Goal: Task Accomplishment & Management: Use online tool/utility

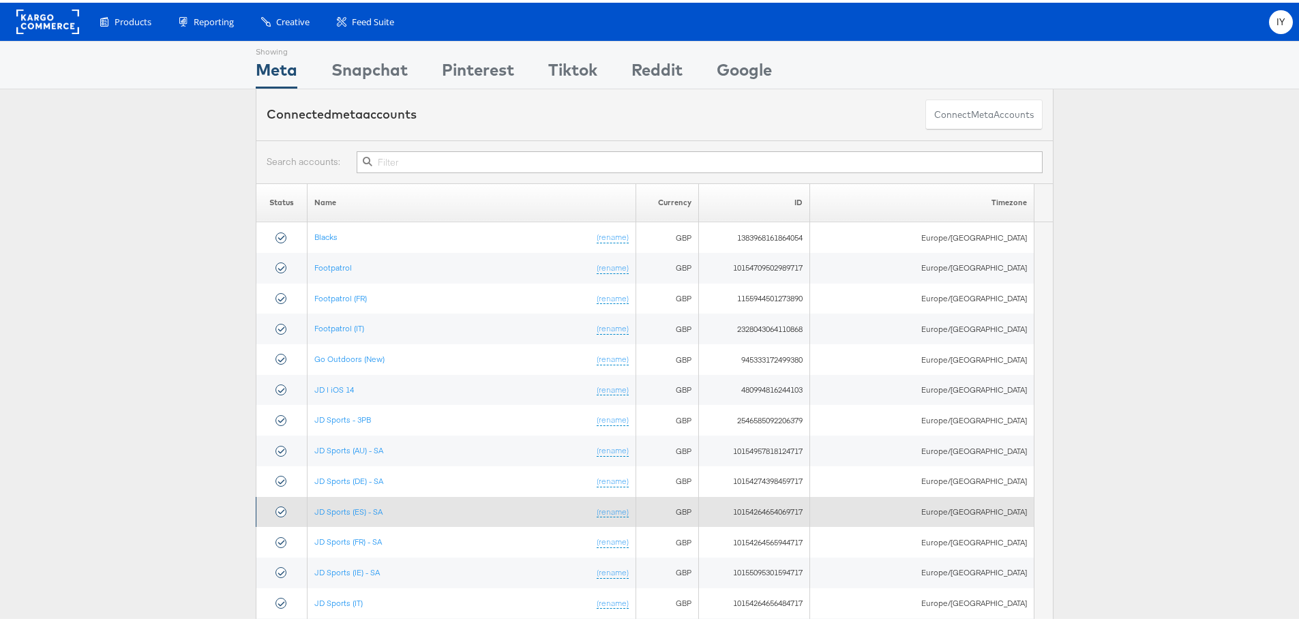
click at [374, 502] on td "JD Sports (ES) - SA (rename)" at bounding box center [471, 509] width 328 height 31
click at [372, 509] on link "JD Sports (ES) - SA" at bounding box center [348, 509] width 68 height 10
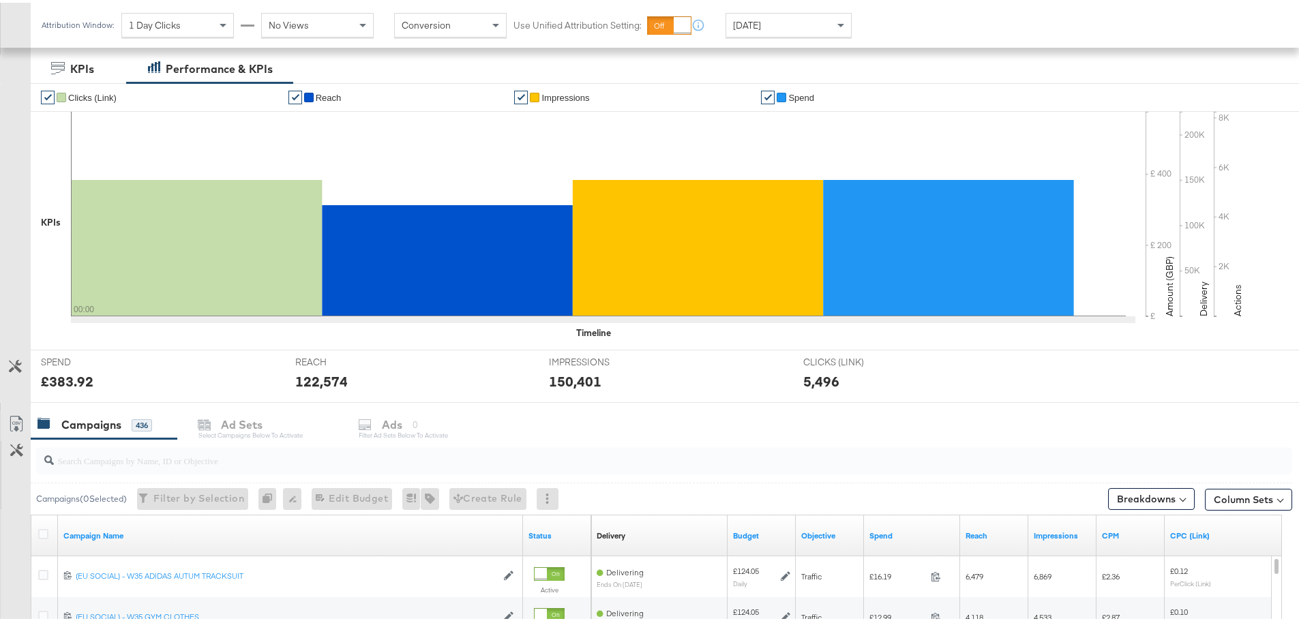
scroll to position [341, 0]
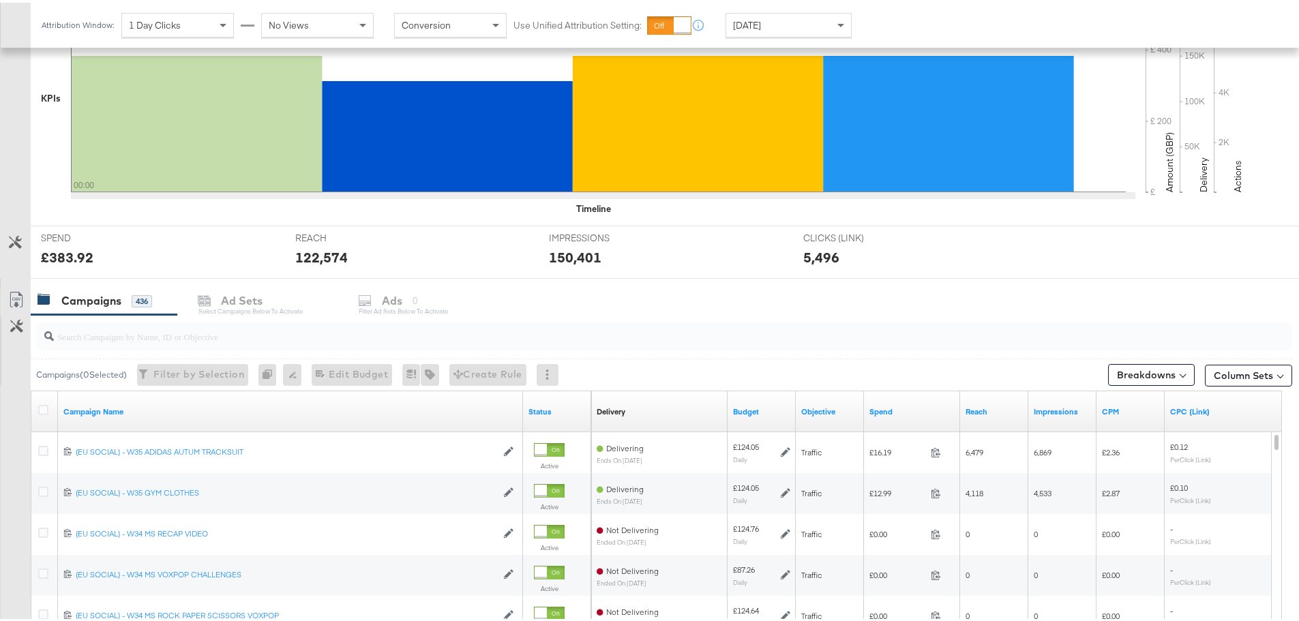
click at [100, 331] on input "search" at bounding box center [615, 328] width 1123 height 27
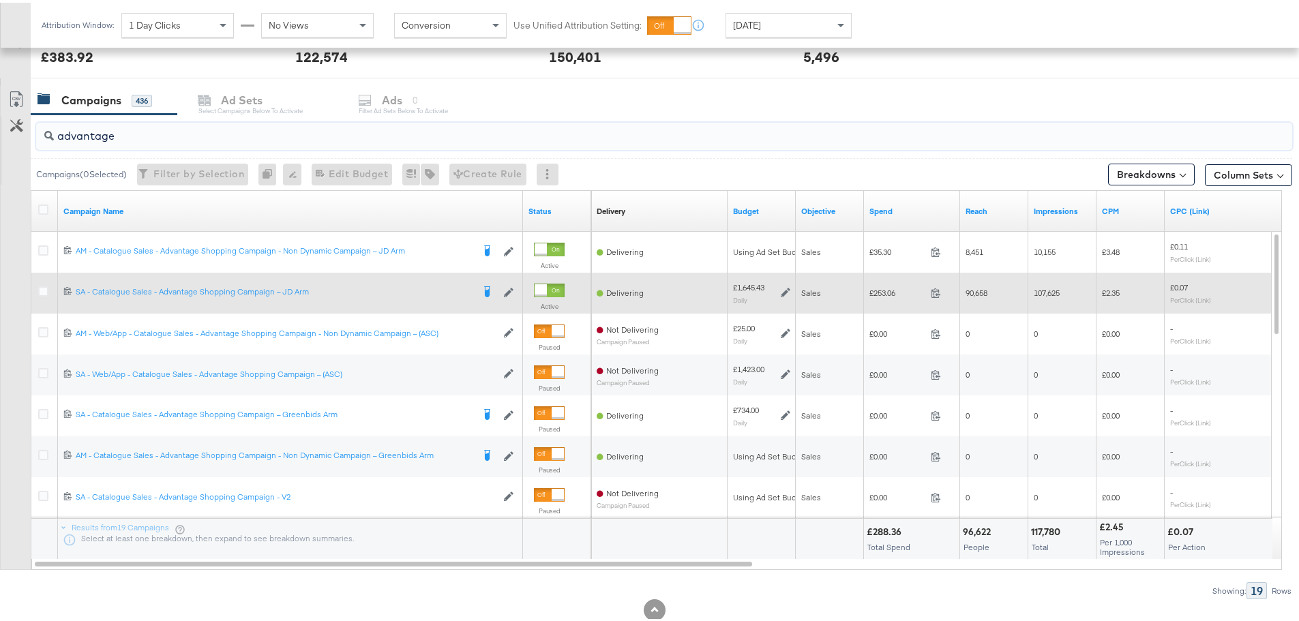
scroll to position [545, 0]
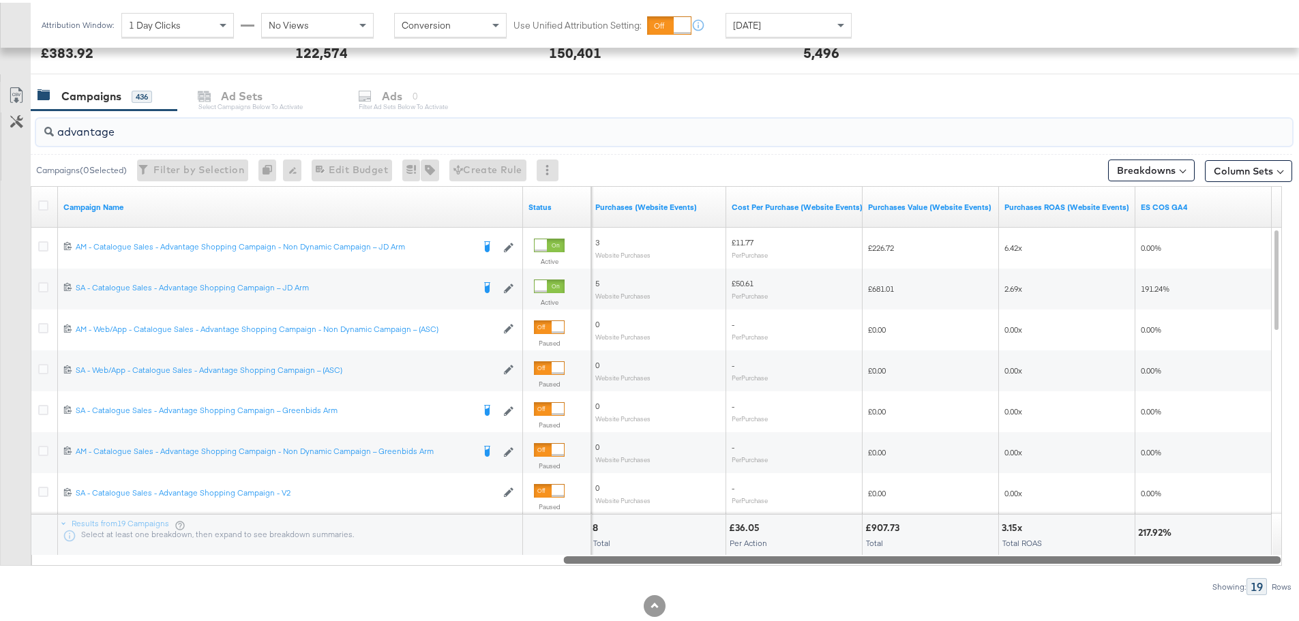
drag, startPoint x: 674, startPoint y: 555, endPoint x: 1267, endPoint y: 572, distance: 592.7
click at [1267, 572] on div "advantage Campaigns ( 0 Selected) Filter by Selection Filter 0 campaigns 0 Rena…" at bounding box center [646, 350] width 1292 height 485
type input "advantage"
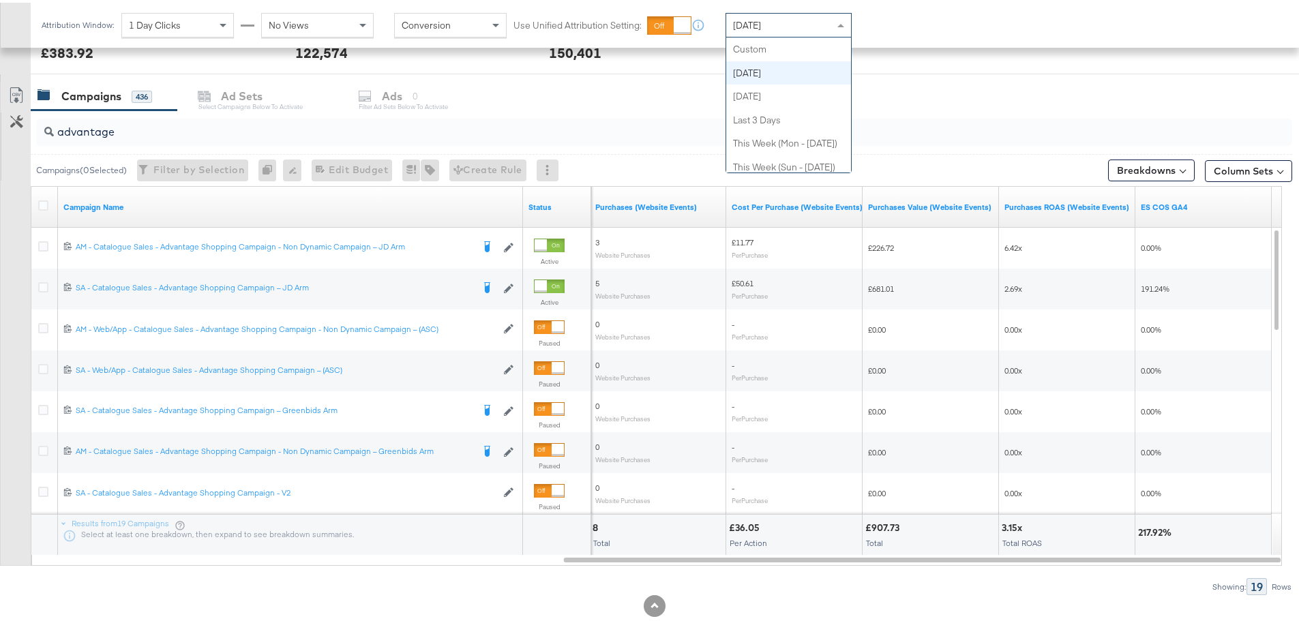
click at [745, 17] on span "[DATE]" at bounding box center [747, 22] width 28 height 12
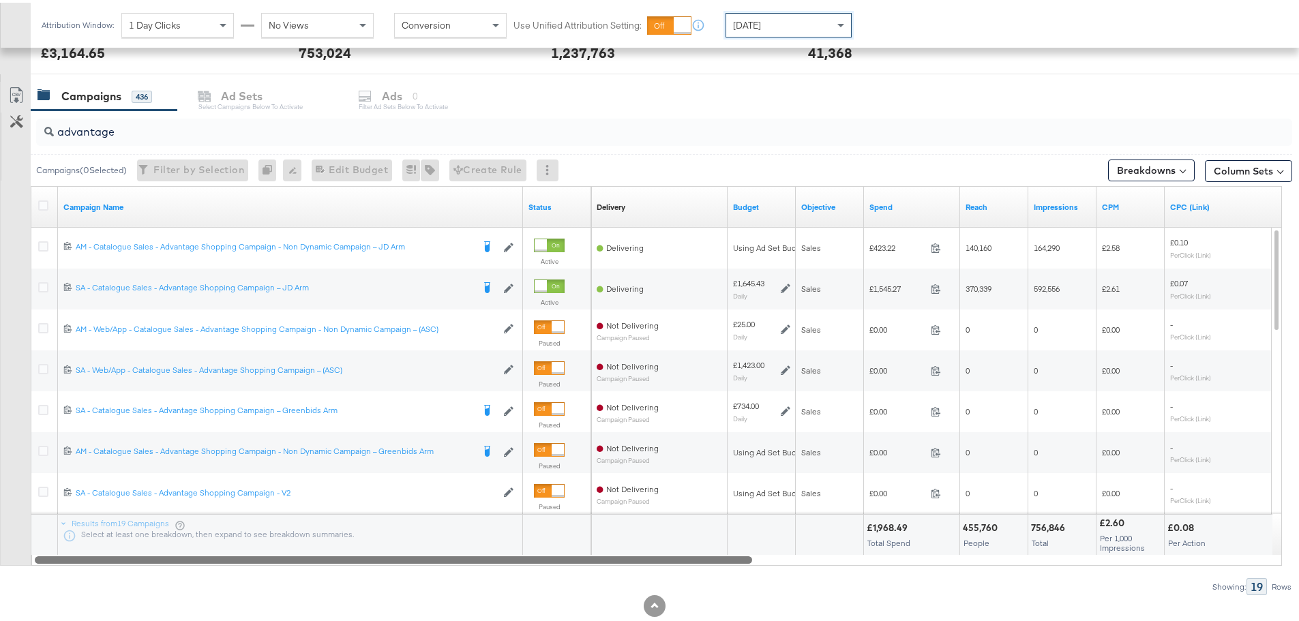
drag, startPoint x: 695, startPoint y: 556, endPoint x: 120, endPoint y: 566, distance: 574.8
click at [120, 566] on div "advantage Campaigns ( 0 Selected) Filter by Selection Filter 0 campaigns 0 Rena…" at bounding box center [646, 350] width 1292 height 485
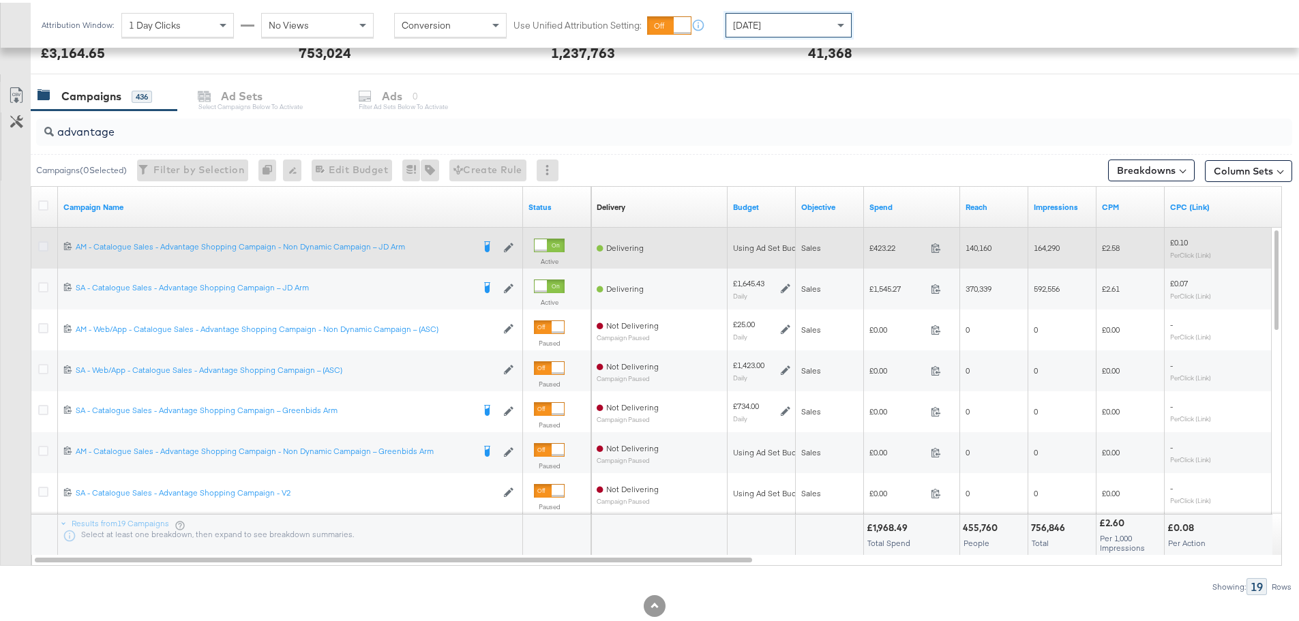
click at [46, 244] on icon at bounding box center [43, 244] width 10 height 10
click at [0, 0] on input "checkbox" at bounding box center [0, 0] width 0 height 0
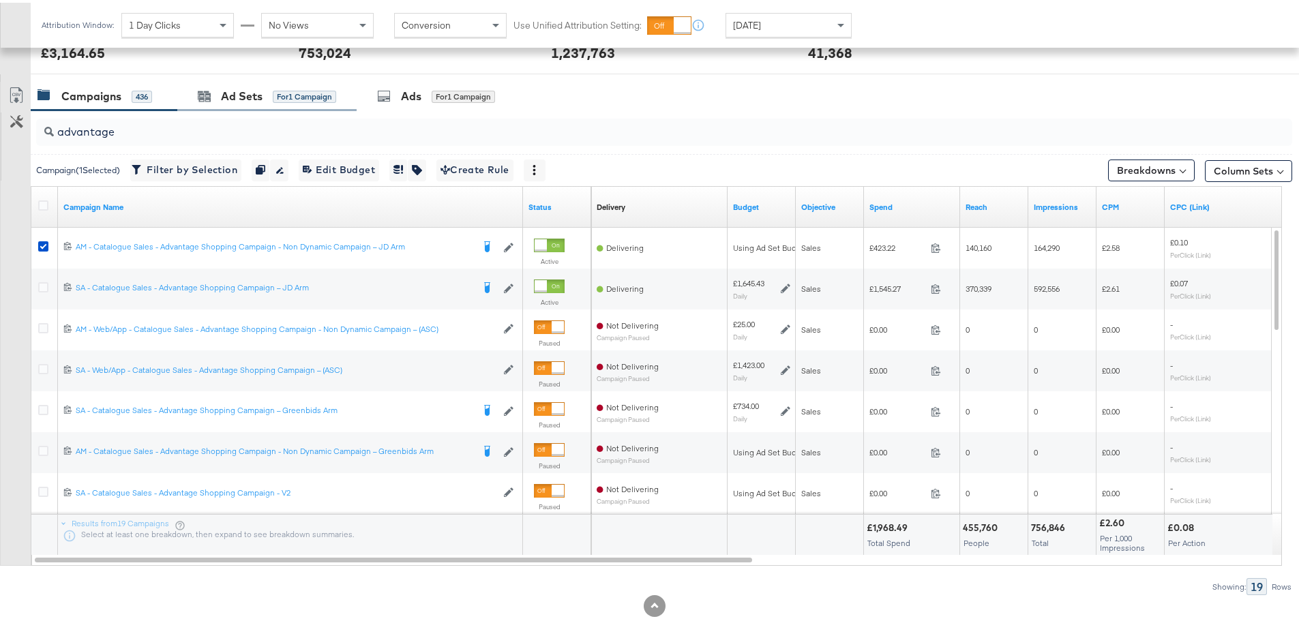
click at [234, 105] on div "Ad Sets for 1 Campaign" at bounding box center [266, 93] width 179 height 29
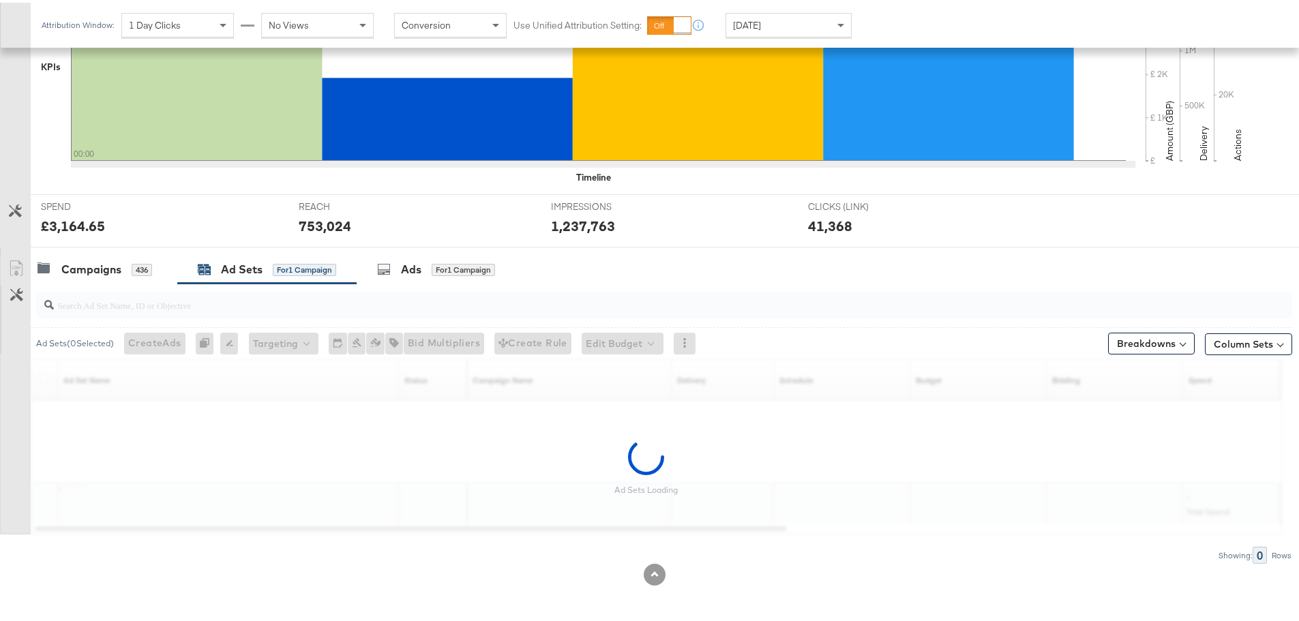
scroll to position [331, 0]
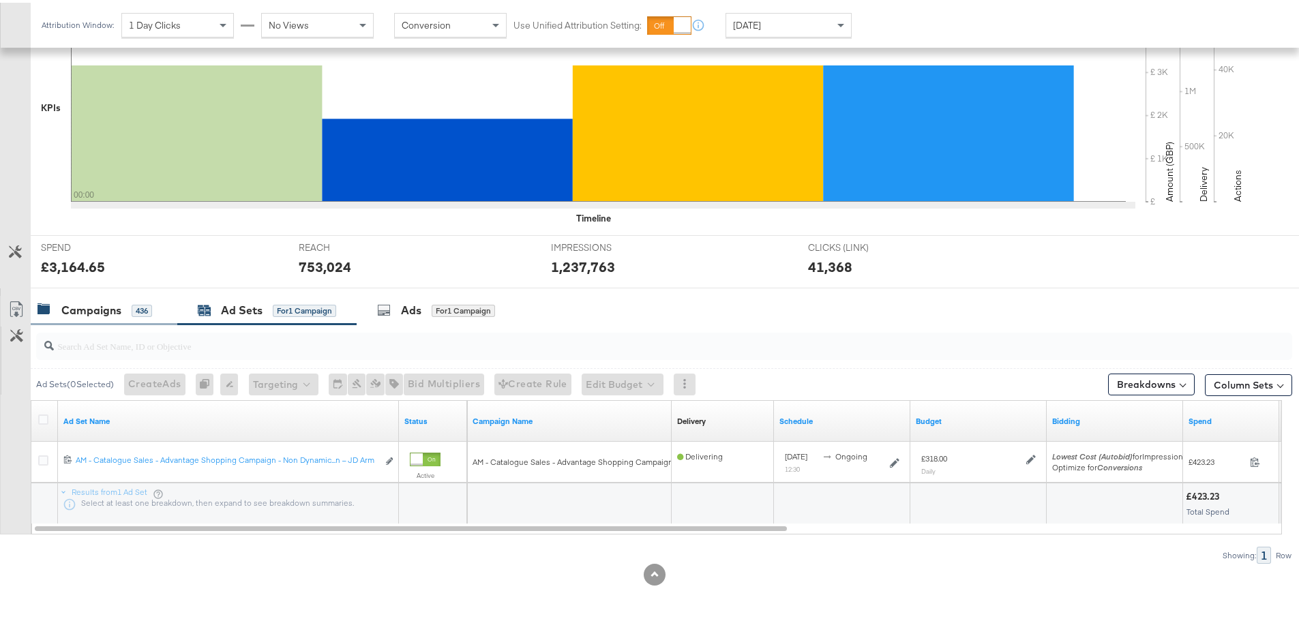
click at [114, 303] on div "Campaigns" at bounding box center [91, 308] width 60 height 16
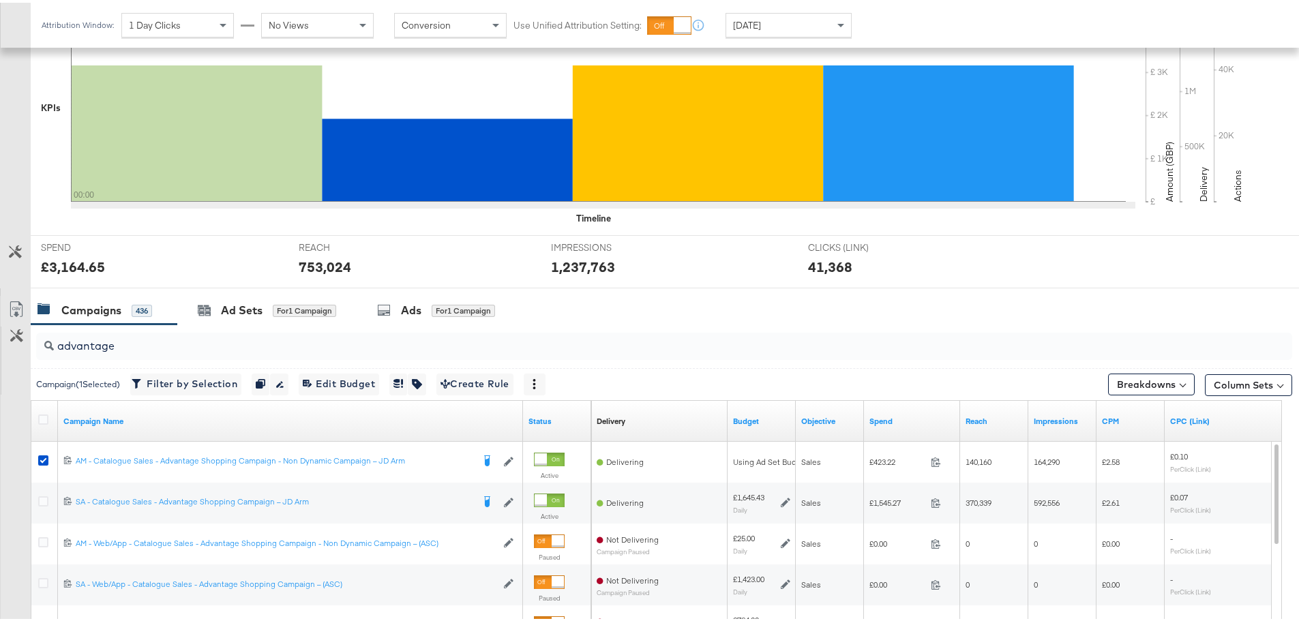
scroll to position [545, 0]
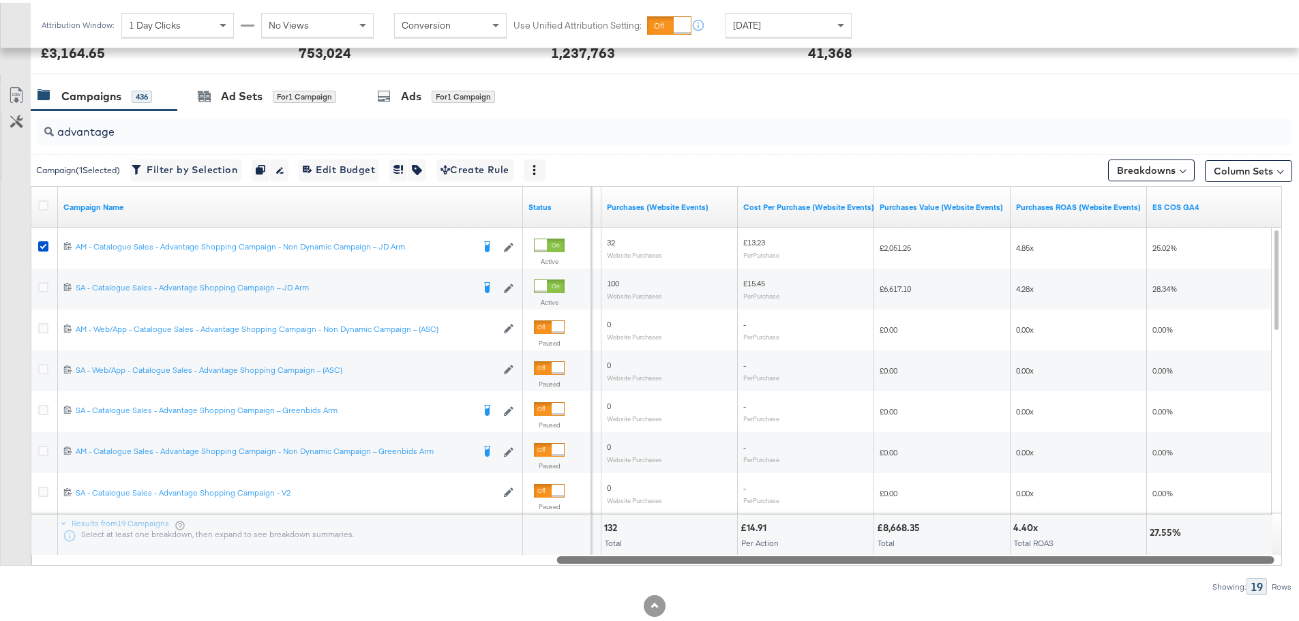
drag, startPoint x: 664, startPoint y: 557, endPoint x: 1186, endPoint y: 562, distance: 522.2
click at [1186, 562] on div "Campaign Name Status CTR (Link) Purchases (Website Events) Cost Per Purchase (W…" at bounding box center [656, 373] width 1251 height 380
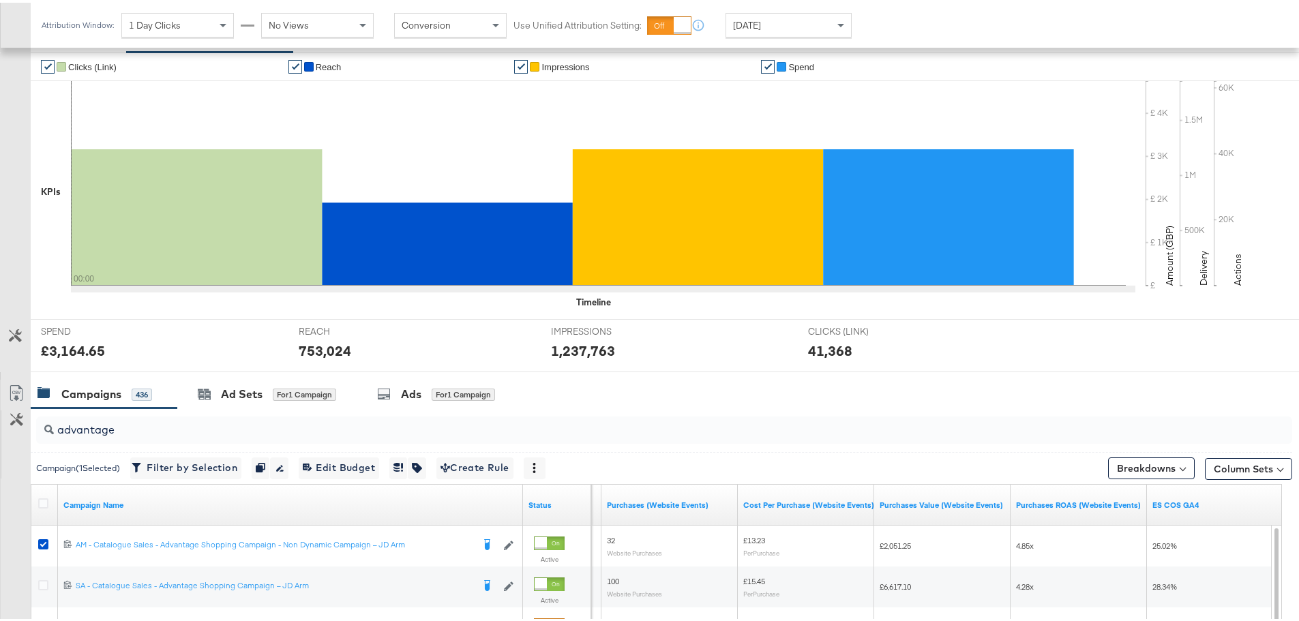
scroll to position [577, 0]
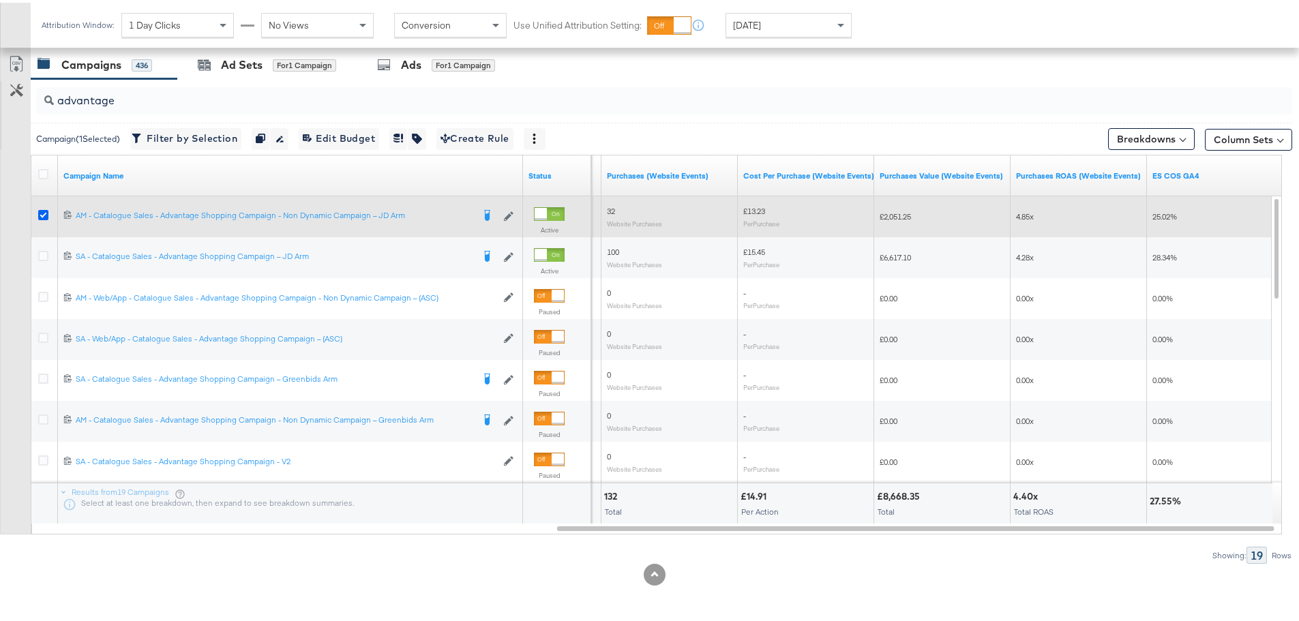
click at [39, 211] on icon at bounding box center [43, 212] width 10 height 10
click at [0, 0] on input "checkbox" at bounding box center [0, 0] width 0 height 0
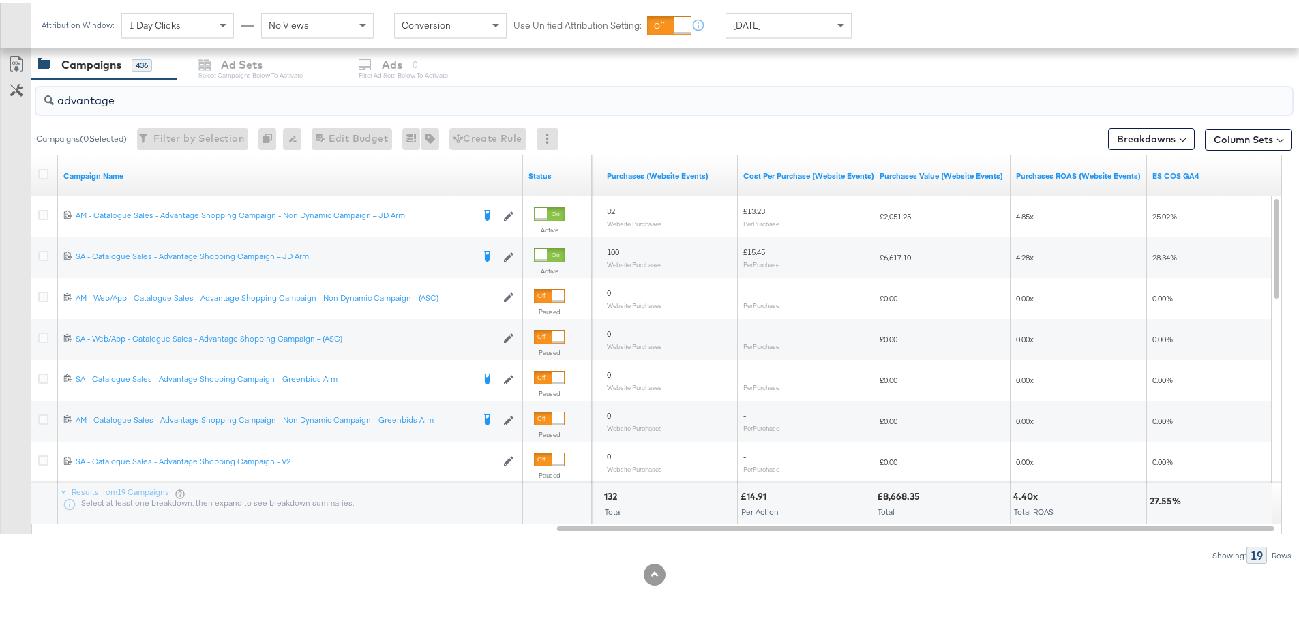
drag, startPoint x: 142, startPoint y: 104, endPoint x: -63, endPoint y: 104, distance: 205.9
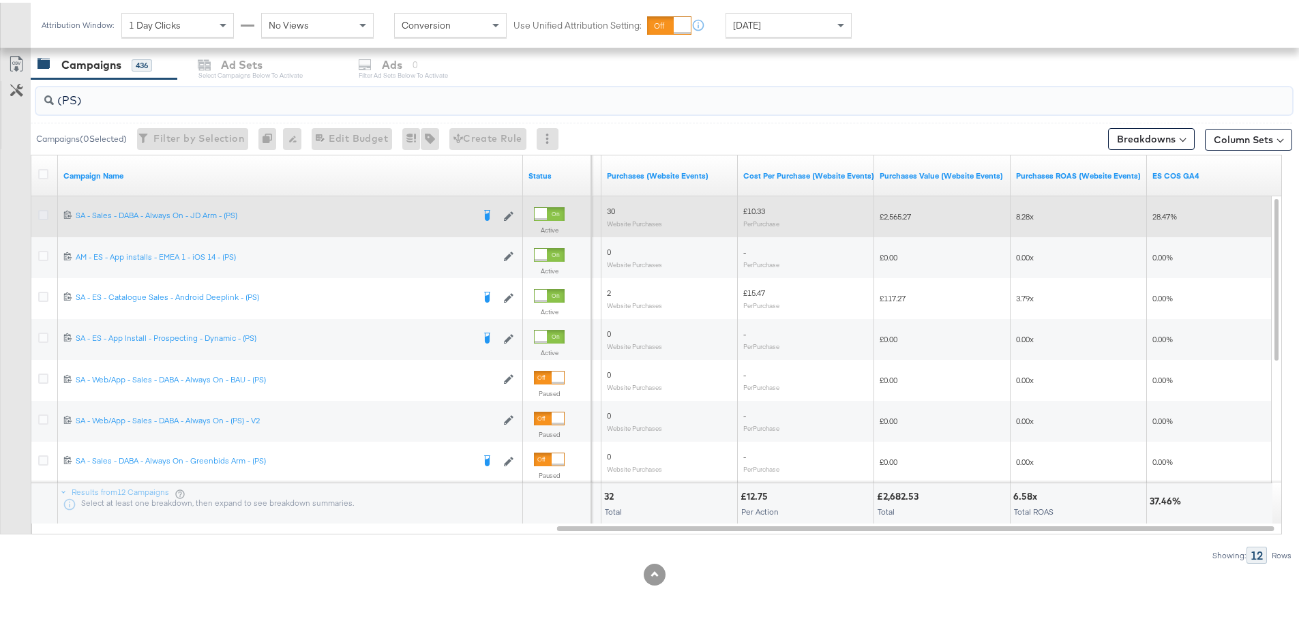
type input "(PS)"
click at [44, 212] on icon at bounding box center [43, 212] width 10 height 10
click at [0, 0] on input "checkbox" at bounding box center [0, 0] width 0 height 0
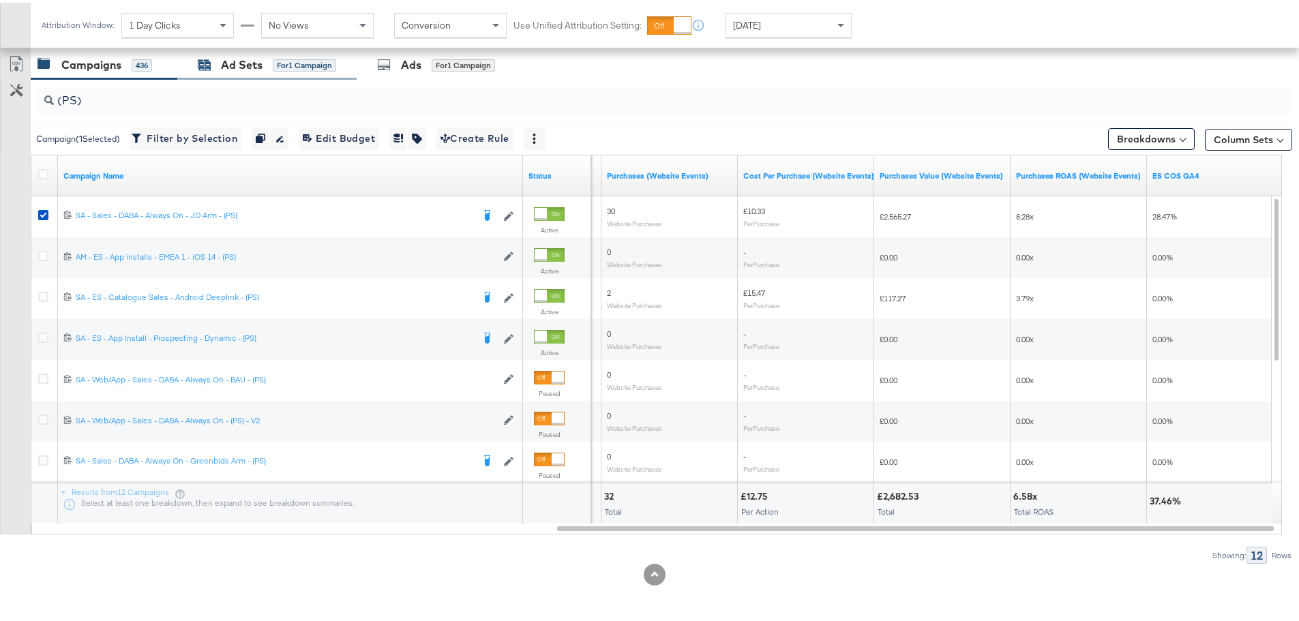
click at [241, 67] on div "Ad Sets" at bounding box center [242, 63] width 42 height 16
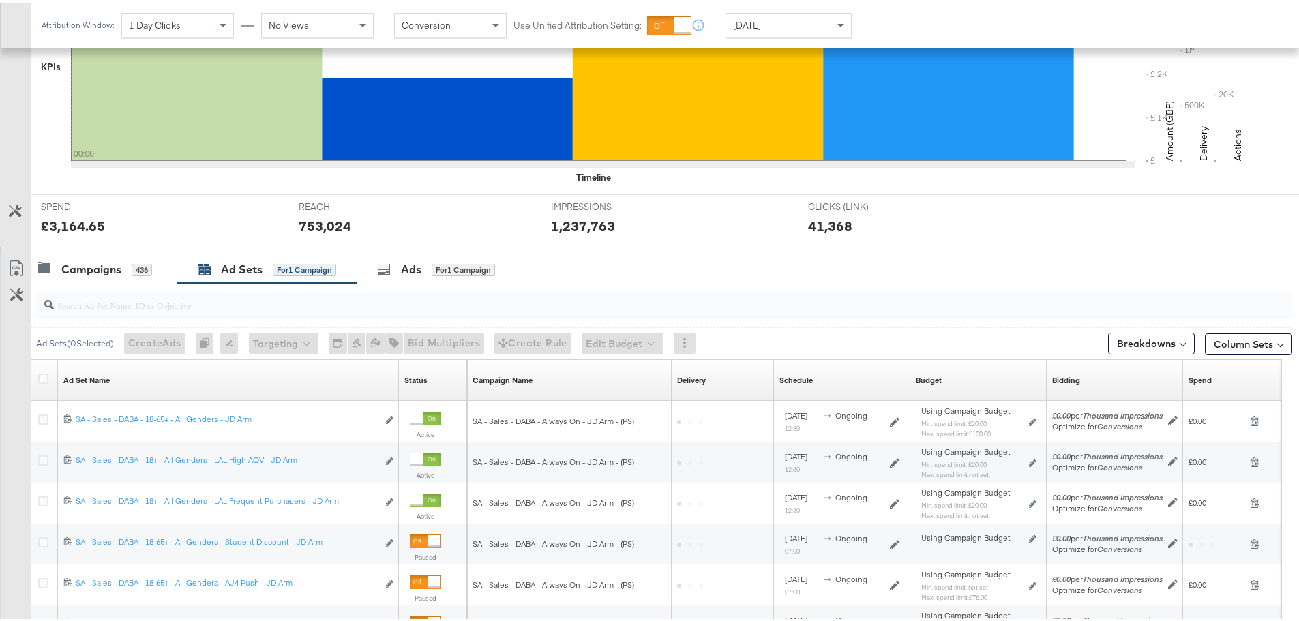
scroll to position [536, 0]
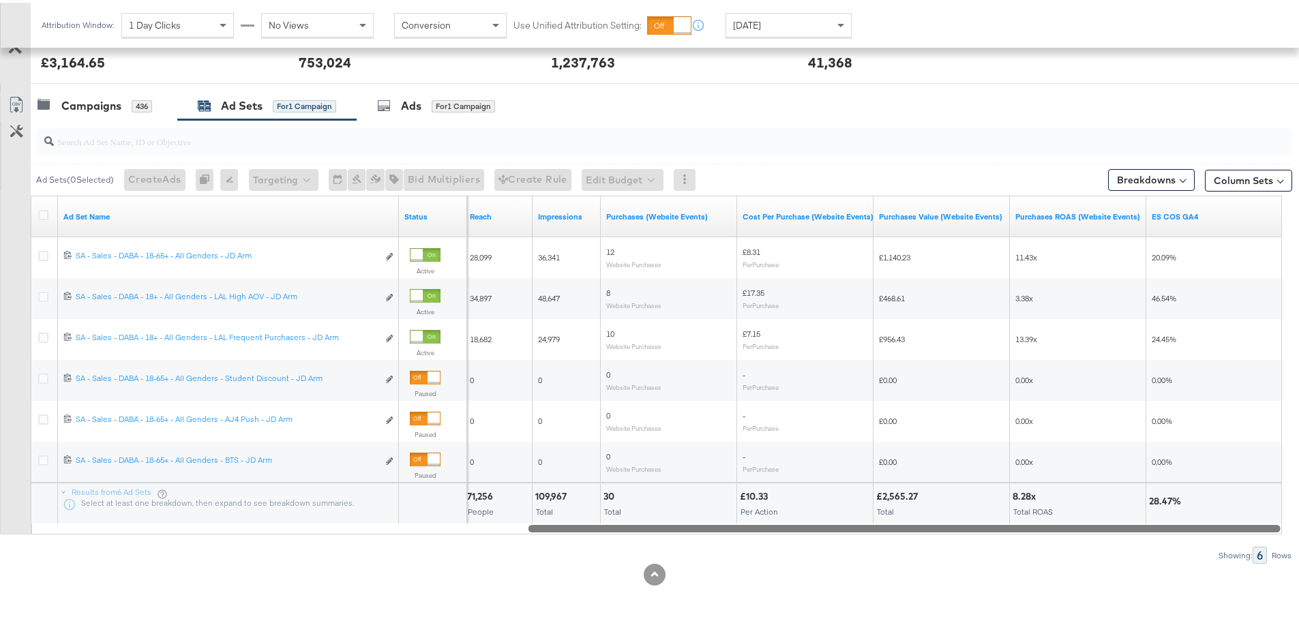
drag, startPoint x: 546, startPoint y: 523, endPoint x: 1220, endPoint y: 556, distance: 675.0
click at [1220, 556] on div "Ad Sets ( 0 Selected) Create Ads At least one ad set must be selected 0 Rename …" at bounding box center [646, 339] width 1292 height 444
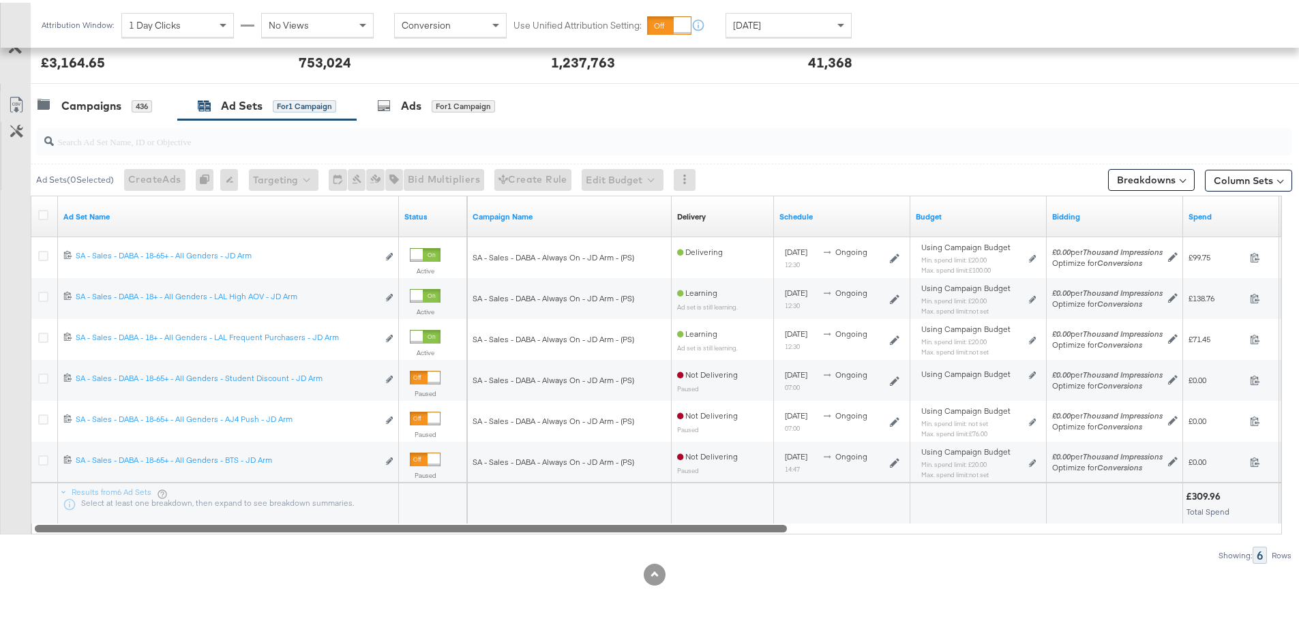
drag, startPoint x: 1020, startPoint y: 528, endPoint x: 599, endPoint y: 538, distance: 420.7
click at [599, 538] on div "Ad Sets ( 0 Selected) Create Ads At least one ad set must be selected 0 Rename …" at bounding box center [646, 339] width 1292 height 444
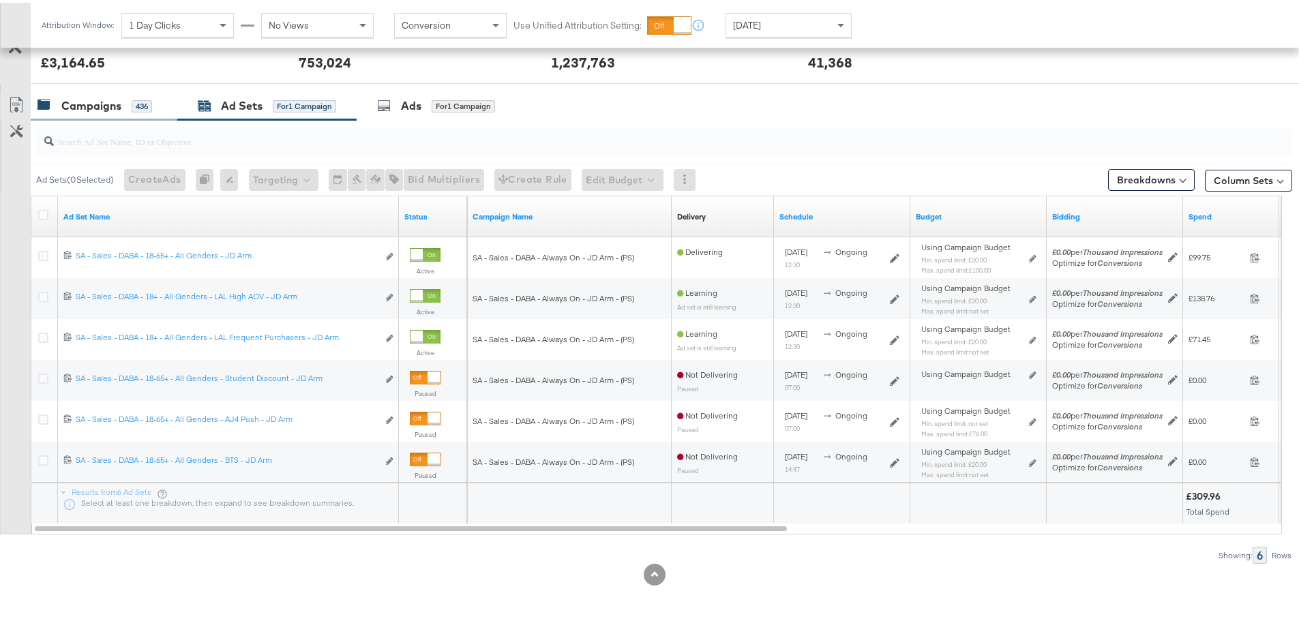
click at [88, 114] on div "Campaigns 436" at bounding box center [104, 103] width 147 height 29
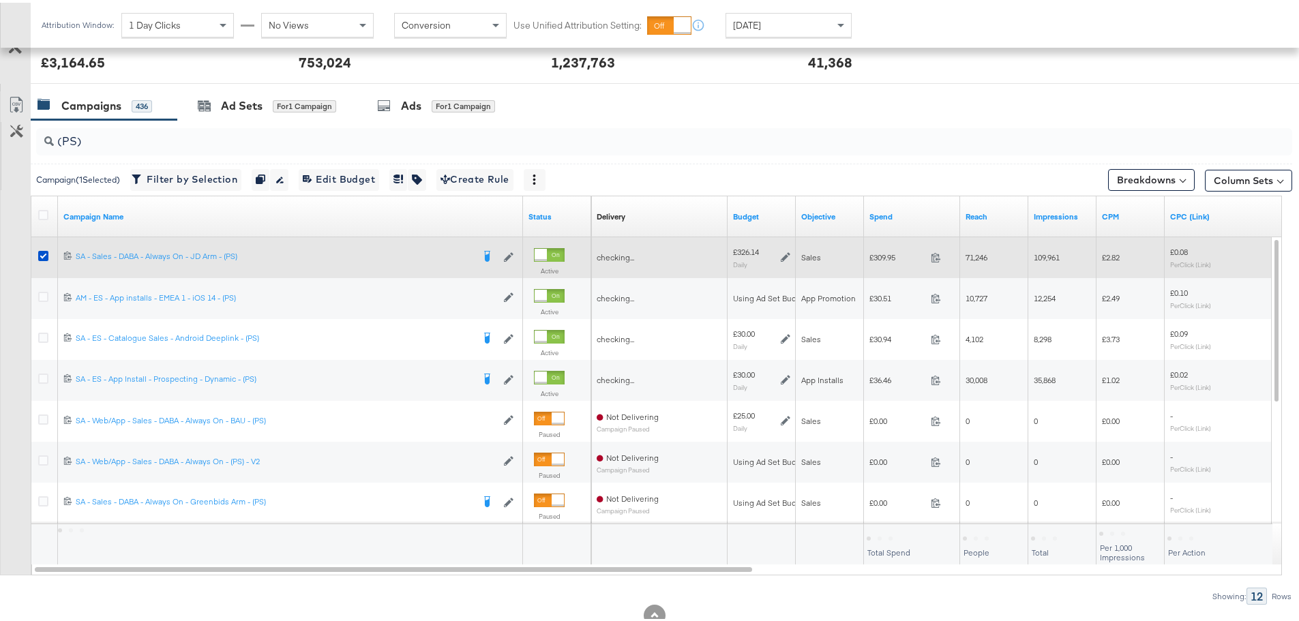
scroll to position [577, 0]
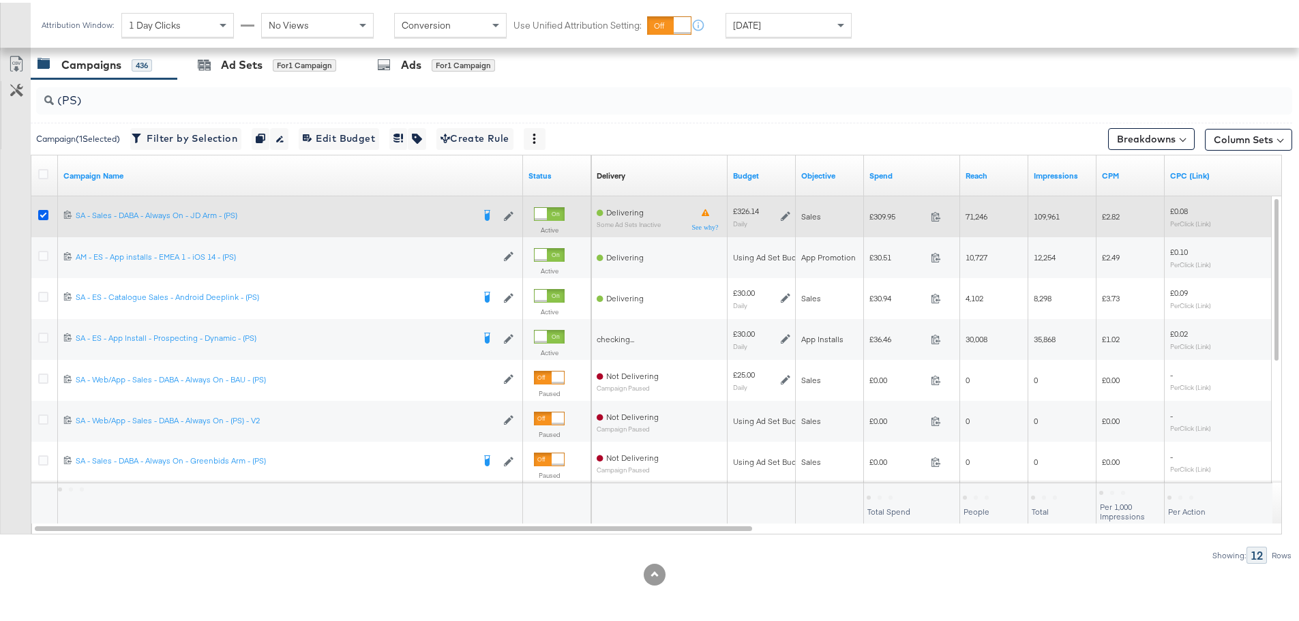
click at [43, 217] on icon at bounding box center [43, 212] width 10 height 10
click at [0, 0] on input "checkbox" at bounding box center [0, 0] width 0 height 0
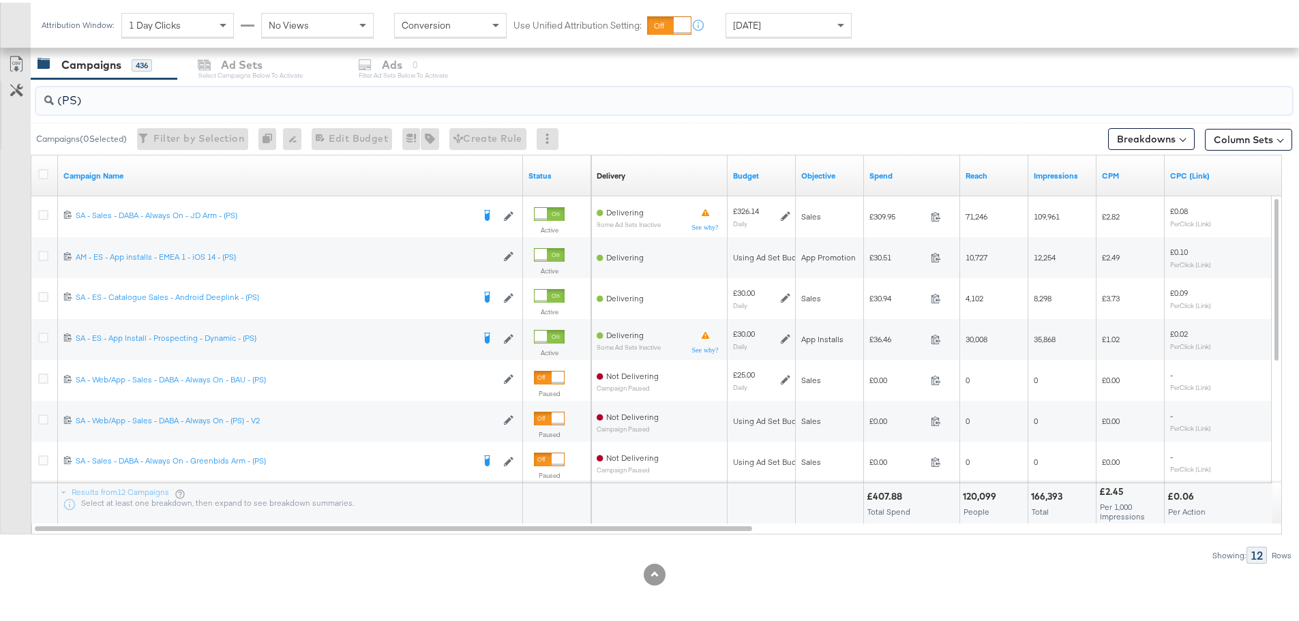
drag, startPoint x: 91, startPoint y: 97, endPoint x: 41, endPoint y: 100, distance: 50.5
click at [41, 100] on div "(PS)" at bounding box center [664, 98] width 1256 height 27
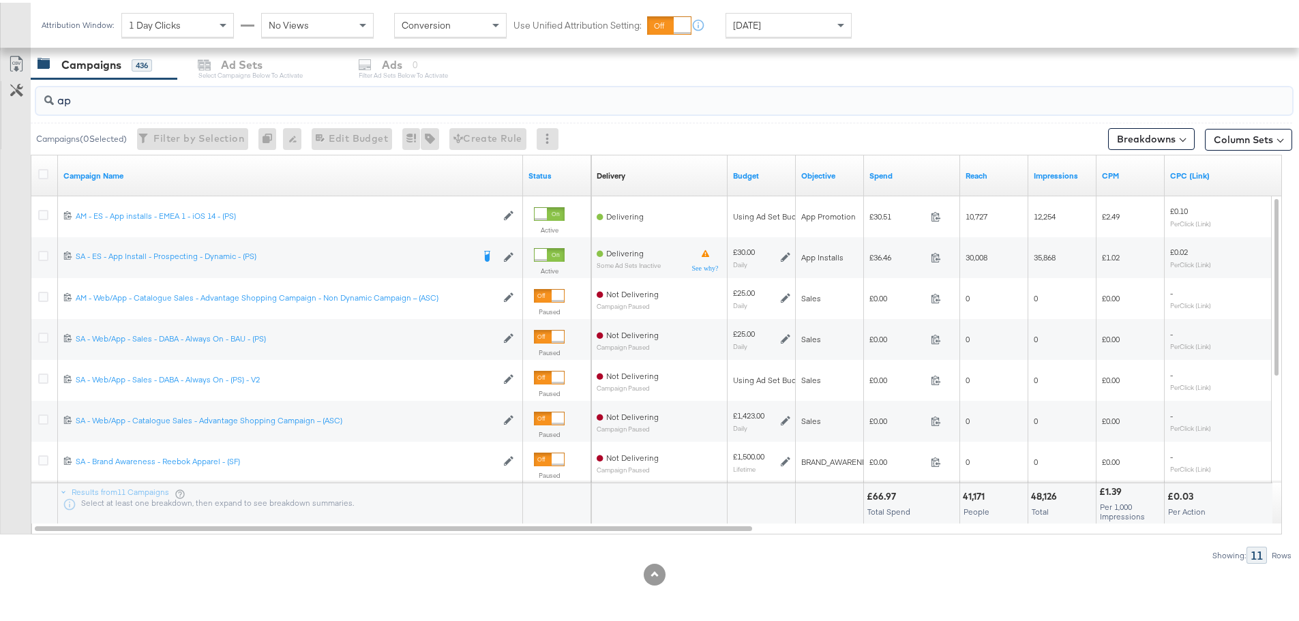
type input "a"
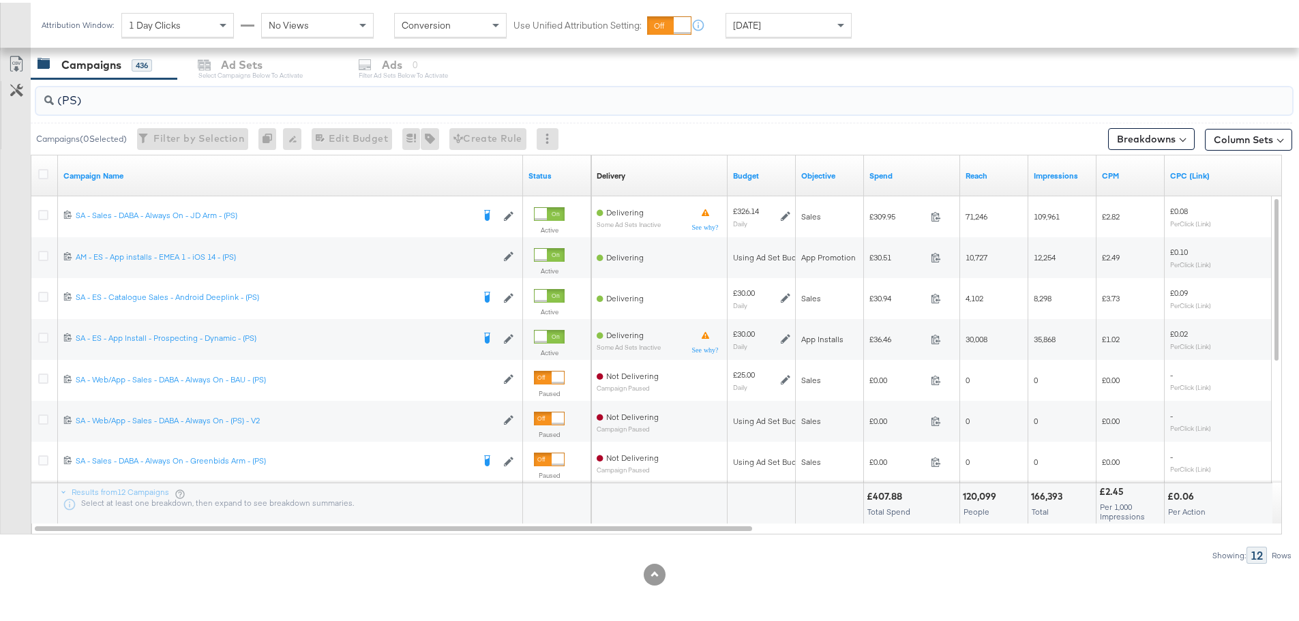
drag, startPoint x: 97, startPoint y: 98, endPoint x: -60, endPoint y: 101, distance: 156.8
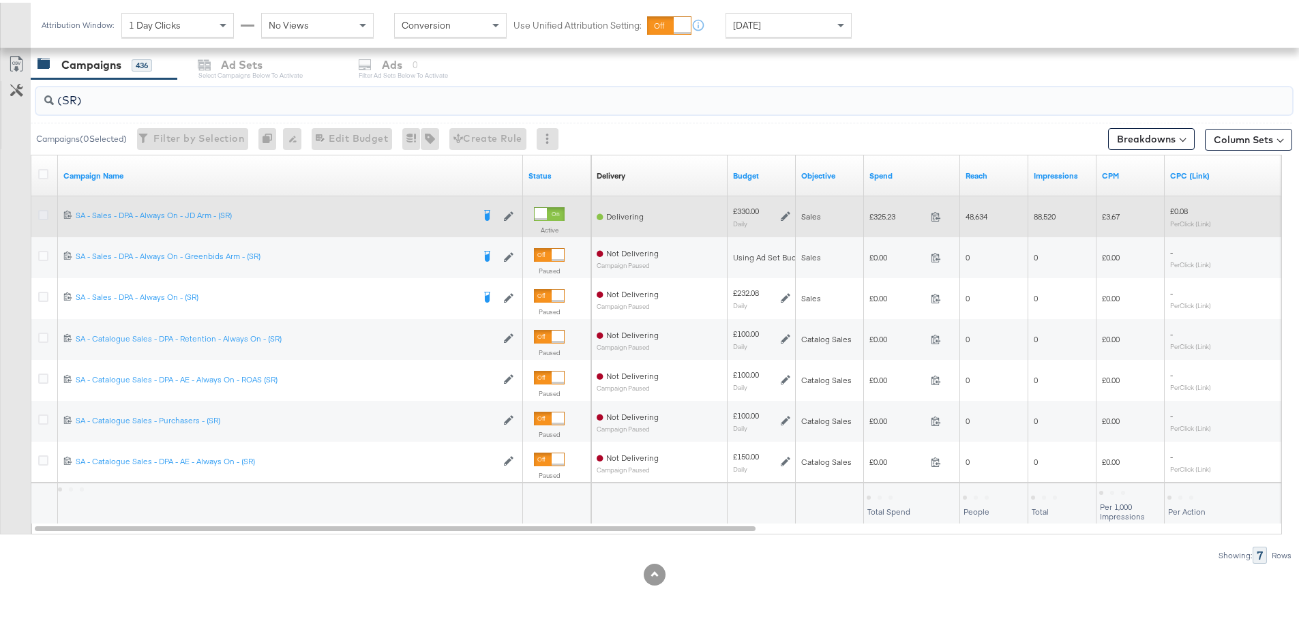
type input "(SR)"
drag, startPoint x: 42, startPoint y: 210, endPoint x: 48, endPoint y: 203, distance: 9.6
click at [42, 210] on icon at bounding box center [43, 212] width 10 height 10
click at [0, 0] on input "checkbox" at bounding box center [0, 0] width 0 height 0
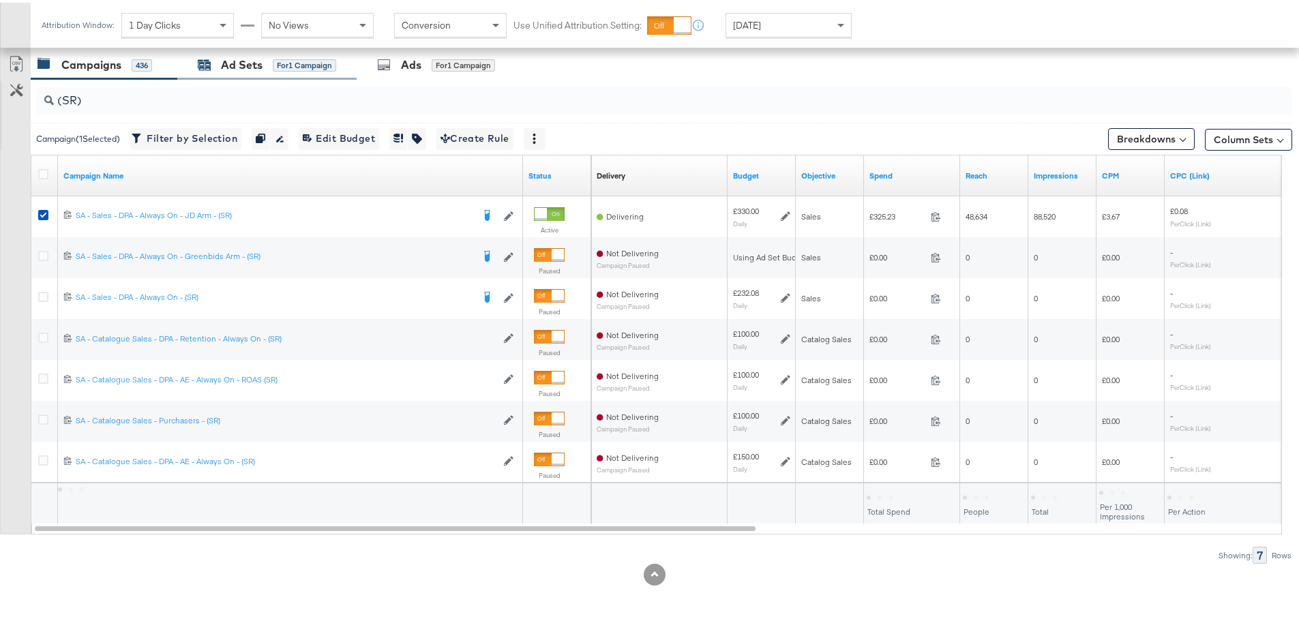
click at [226, 67] on div "Ad Sets" at bounding box center [242, 63] width 42 height 16
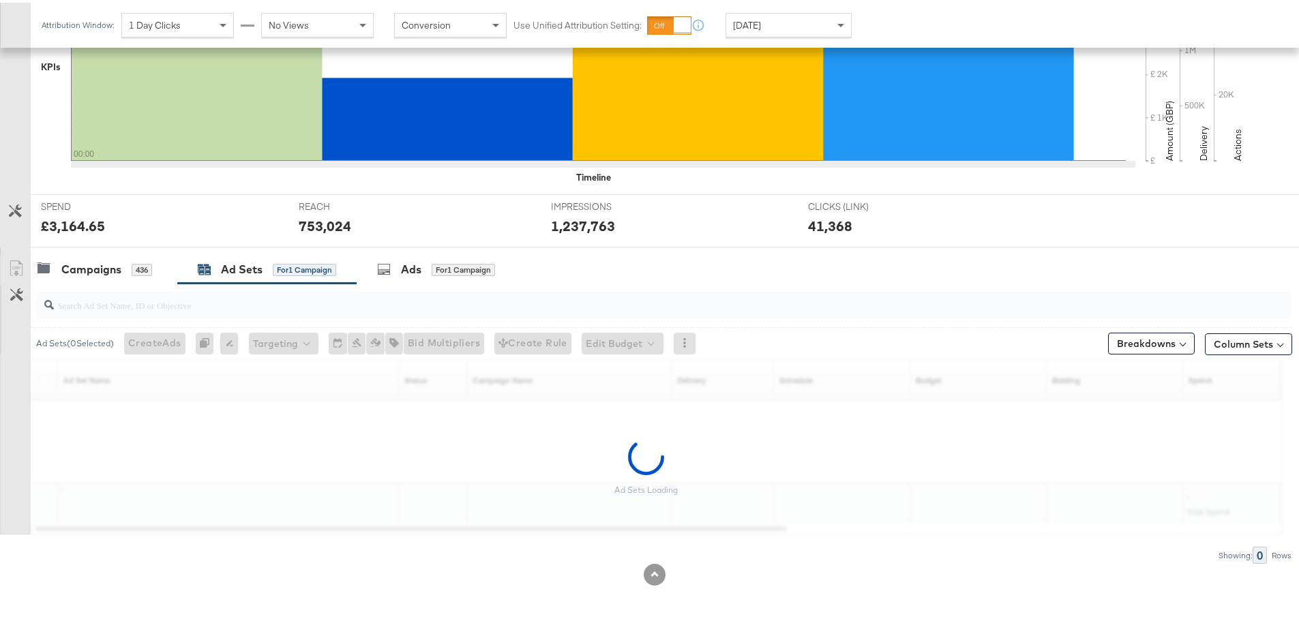
scroll to position [372, 0]
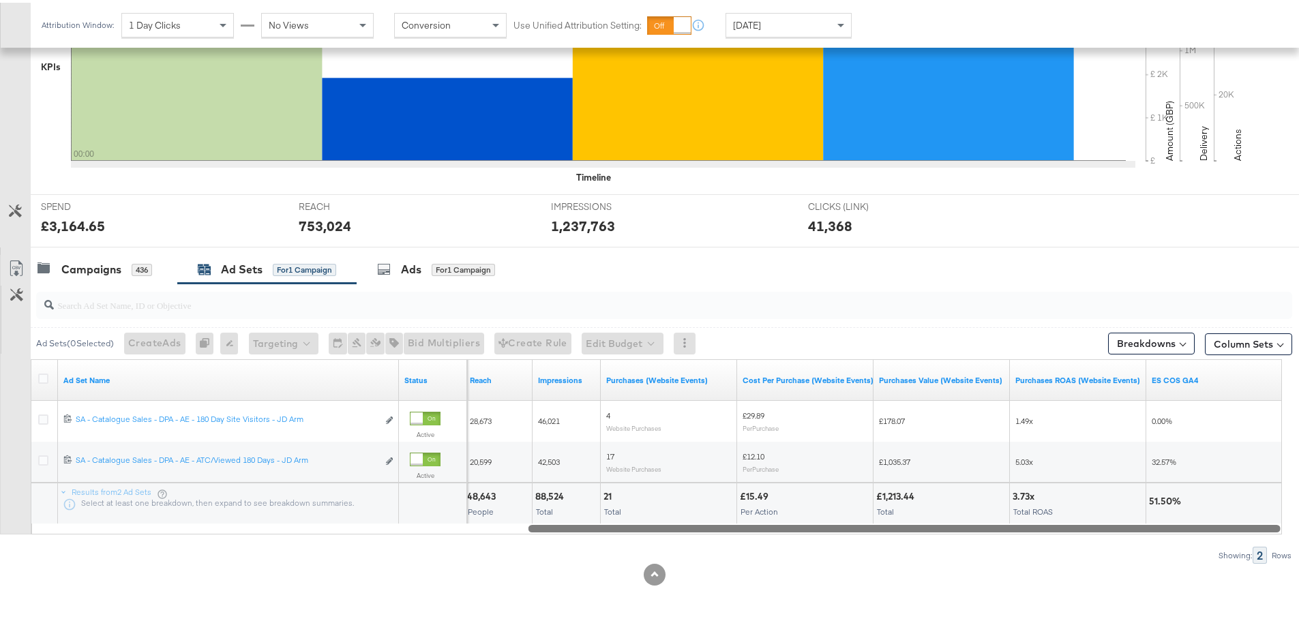
drag, startPoint x: 470, startPoint y: 526, endPoint x: 1296, endPoint y: 588, distance: 827.9
click at [1296, 588] on div "KPIs Performance & KPIs Customize KPIs ✔ Clicks (Link) ✔ Reach ✔ Impressions ✔ …" at bounding box center [654, 258] width 1309 height 724
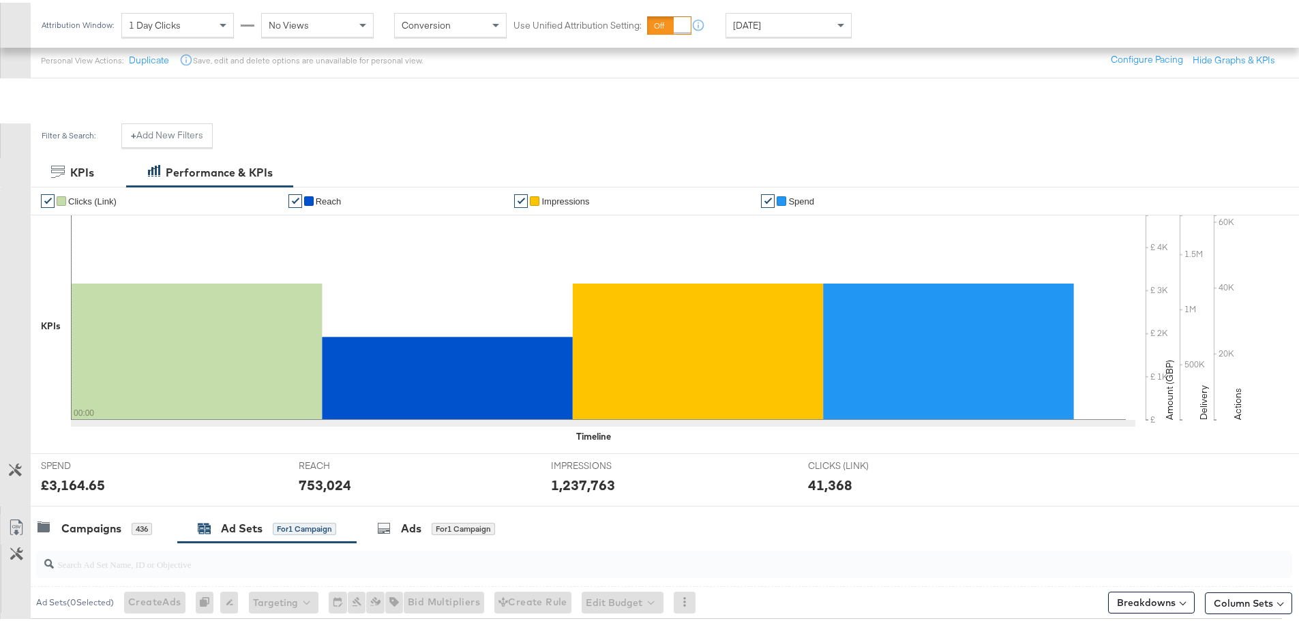
scroll to position [0, 0]
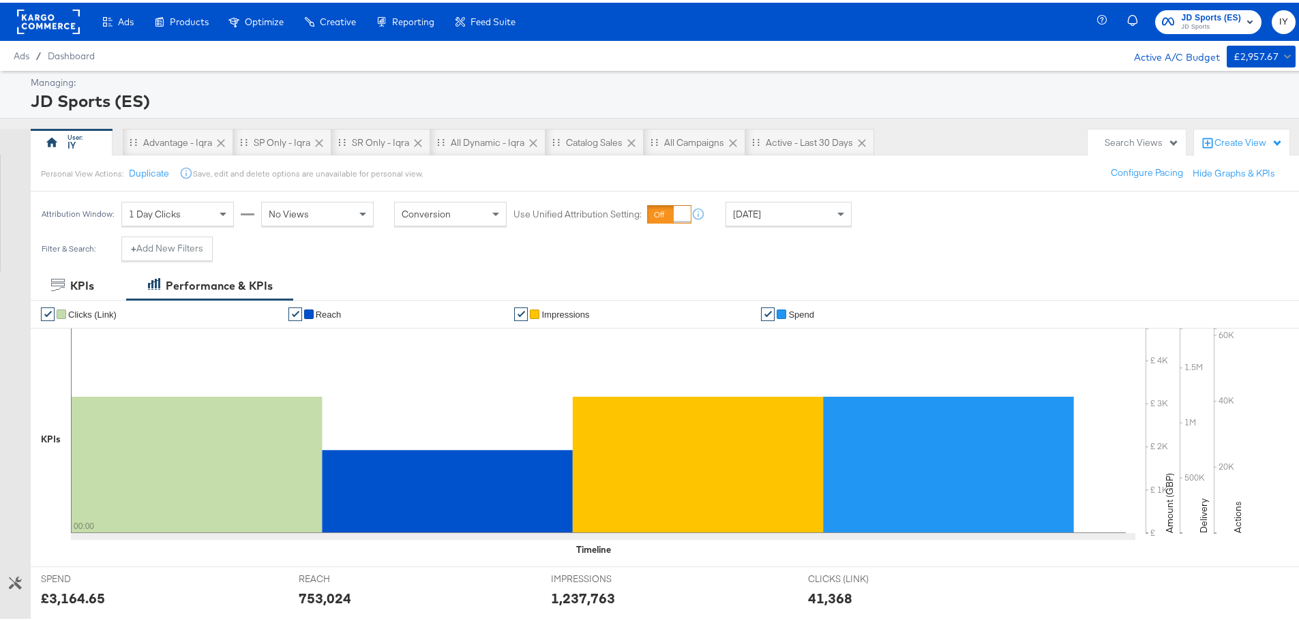
click at [1170, 14] on span "JD Sports (ES) JD Sports" at bounding box center [1208, 19] width 93 height 22
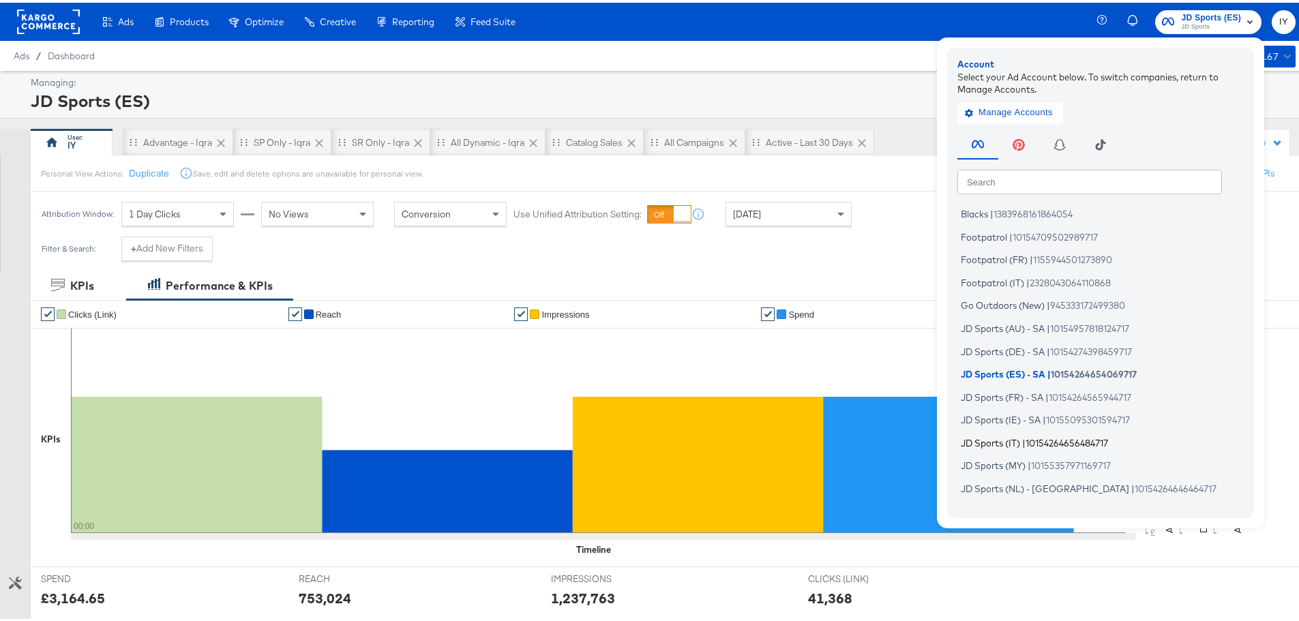
click at [988, 440] on span "JD Sports (IT)" at bounding box center [990, 439] width 59 height 11
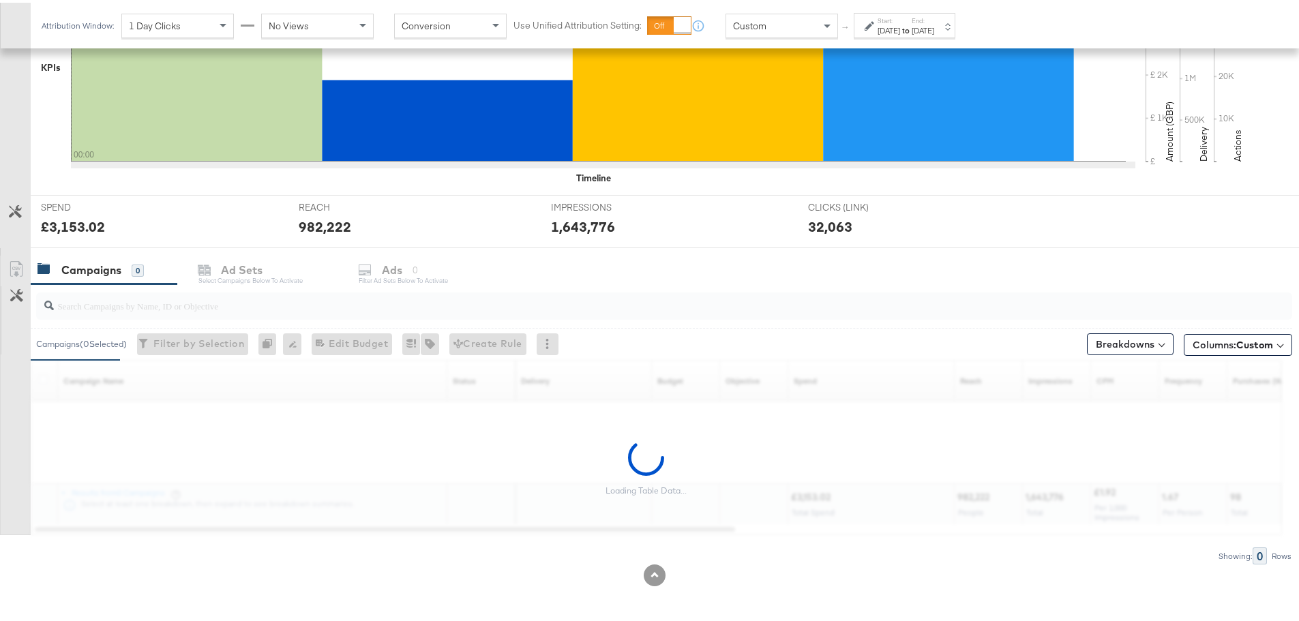
scroll to position [373, 0]
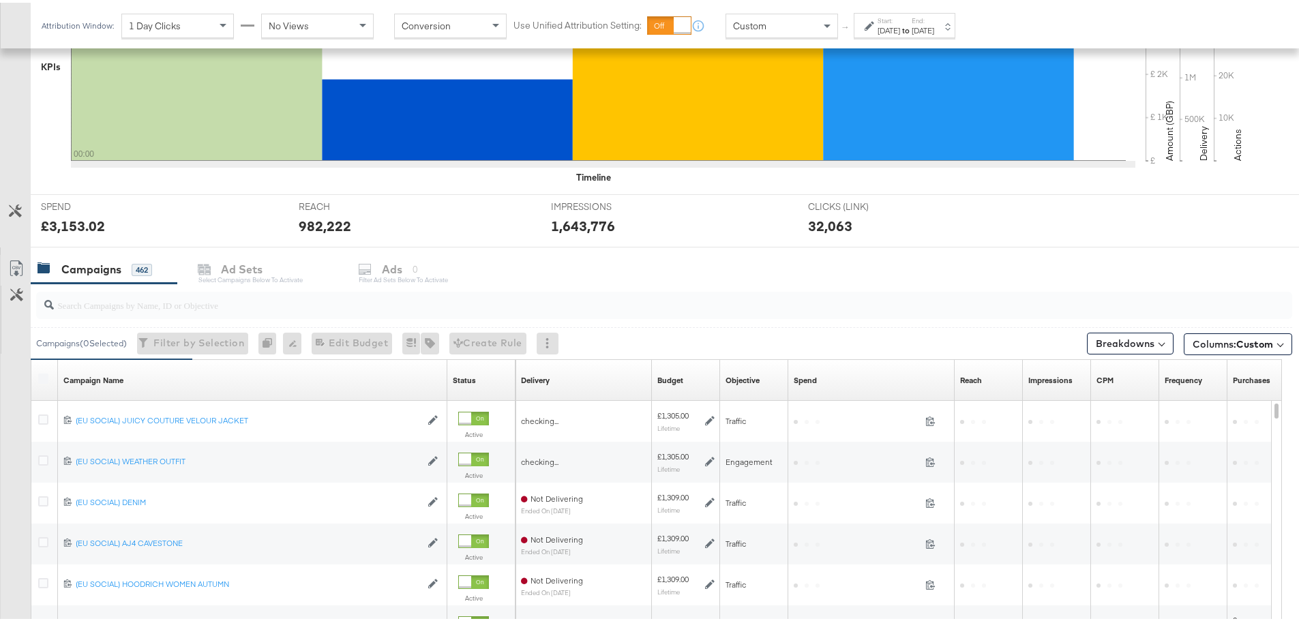
click at [151, 303] on input "search" at bounding box center [615, 297] width 1123 height 27
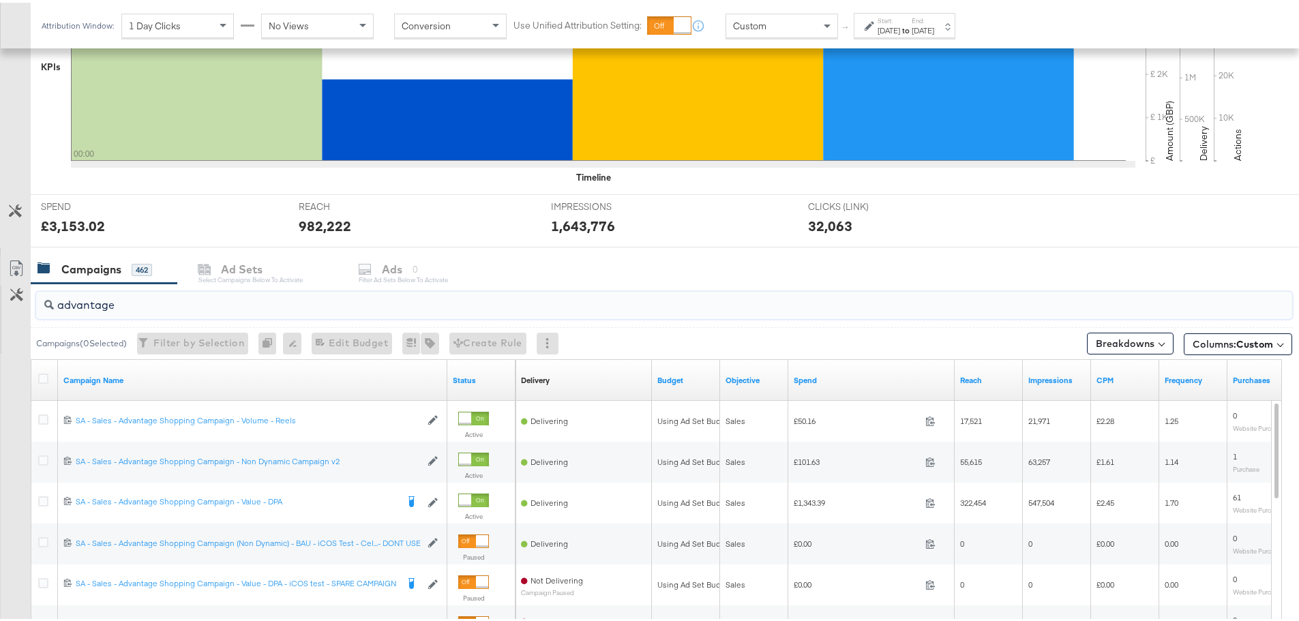
scroll to position [577, 0]
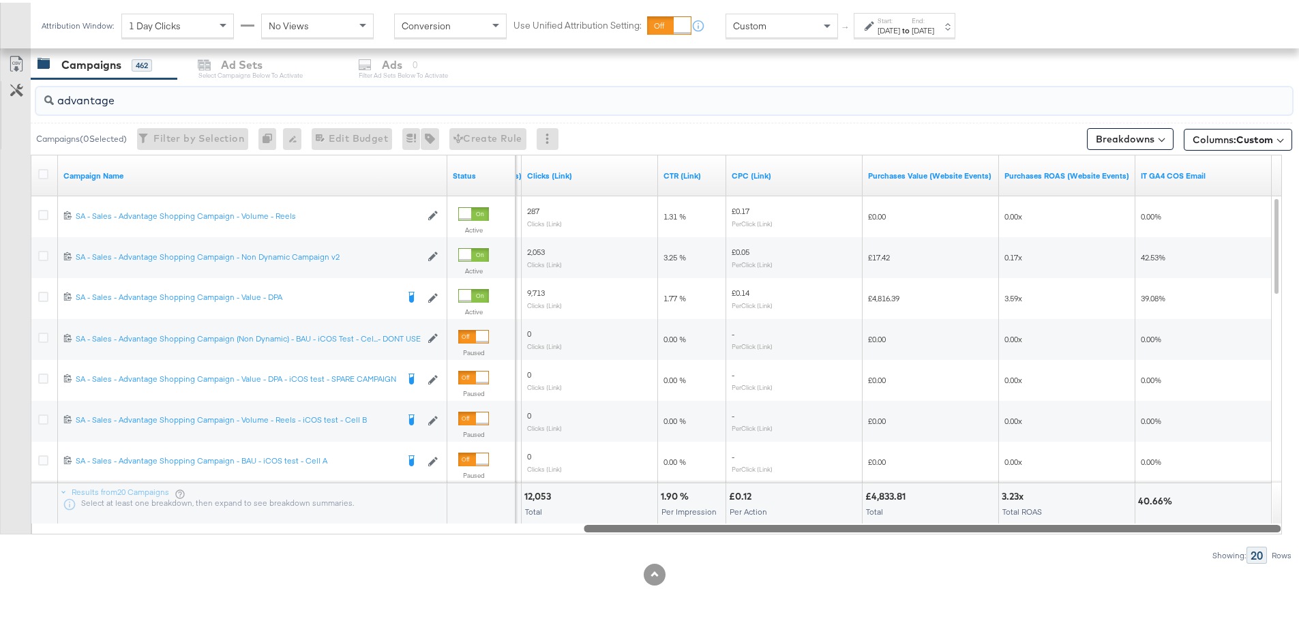
drag, startPoint x: 941, startPoint y: 542, endPoint x: 979, endPoint y: 543, distance: 37.5
click at [979, 543] on div "advantage Campaigns ( 0 Selected) Filter by Selection Filter 0 campaigns 0 Rena…" at bounding box center [646, 318] width 1292 height 485
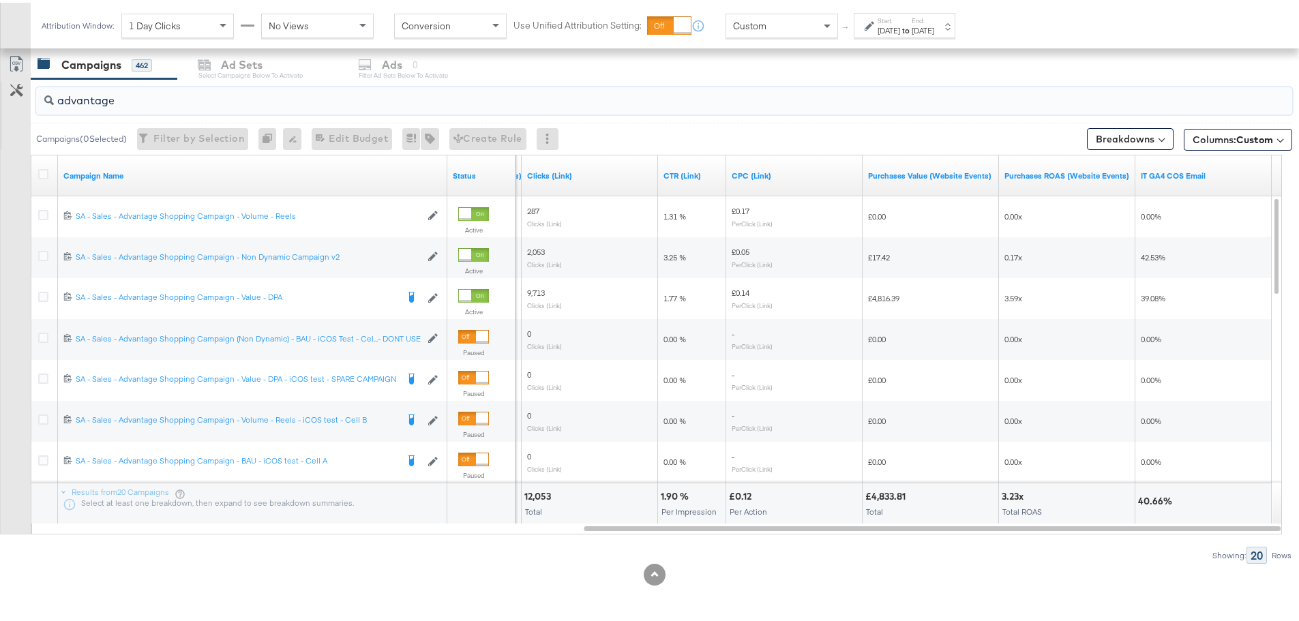
drag, startPoint x: 139, startPoint y: 97, endPoint x: 16, endPoint y: 116, distance: 124.2
click at [16, 116] on div "advantage Campaigns ( 0 Selected) Filter by Selection Filter 0 campaigns 0 Rena…" at bounding box center [646, 318] width 1292 height 485
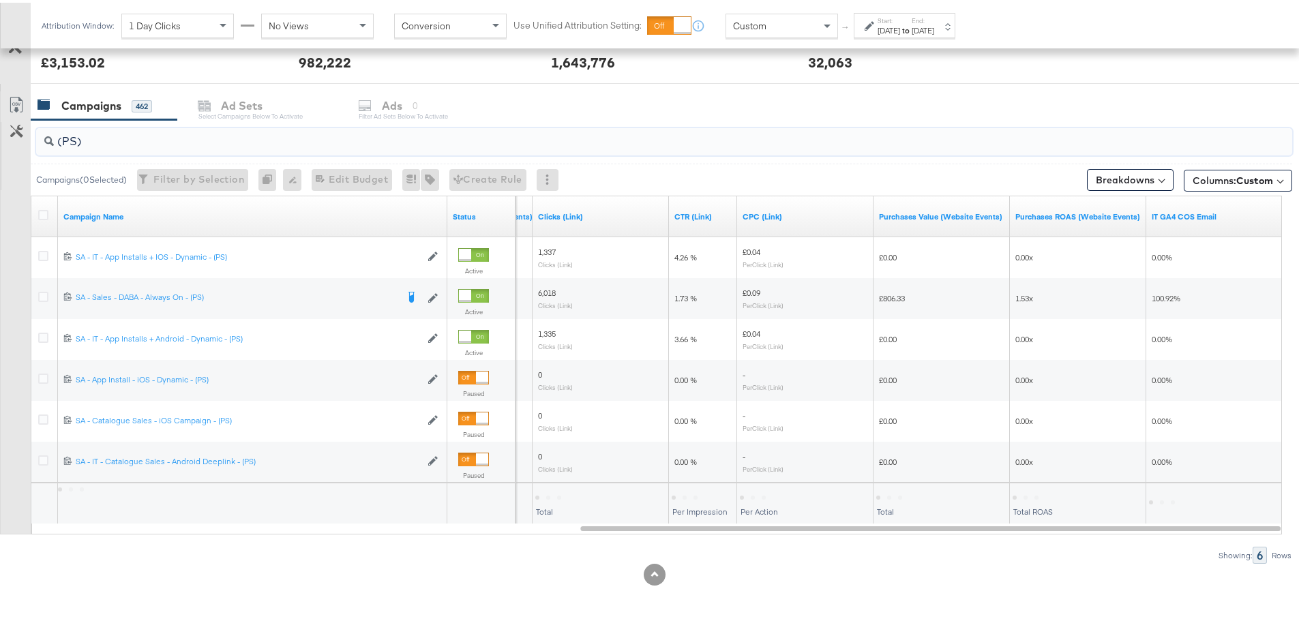
scroll to position [537, 0]
click at [794, 20] on div "Custom" at bounding box center [781, 23] width 111 height 23
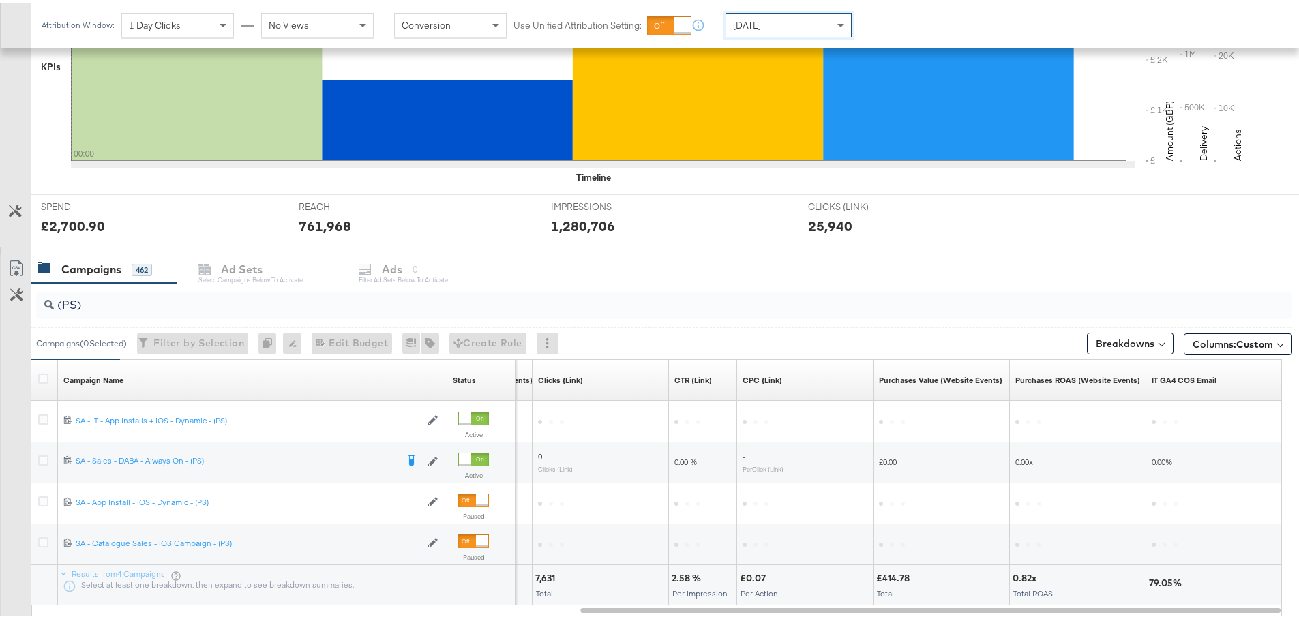
scroll to position [454, 0]
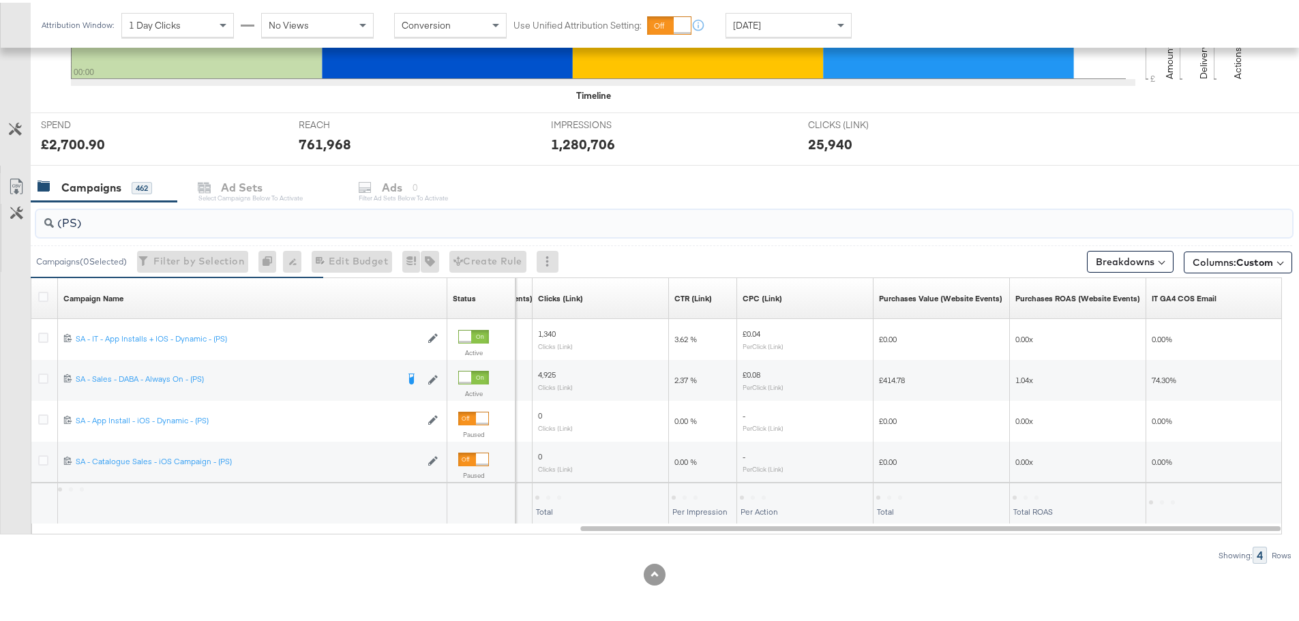
drag, startPoint x: 91, startPoint y: 223, endPoint x: 10, endPoint y: 224, distance: 80.4
click at [10, 224] on div "(PS) Campaigns ( 0 Selected) Filter by Selection Filter 0 campaigns 0 Rename 0 …" at bounding box center [646, 380] width 1292 height 362
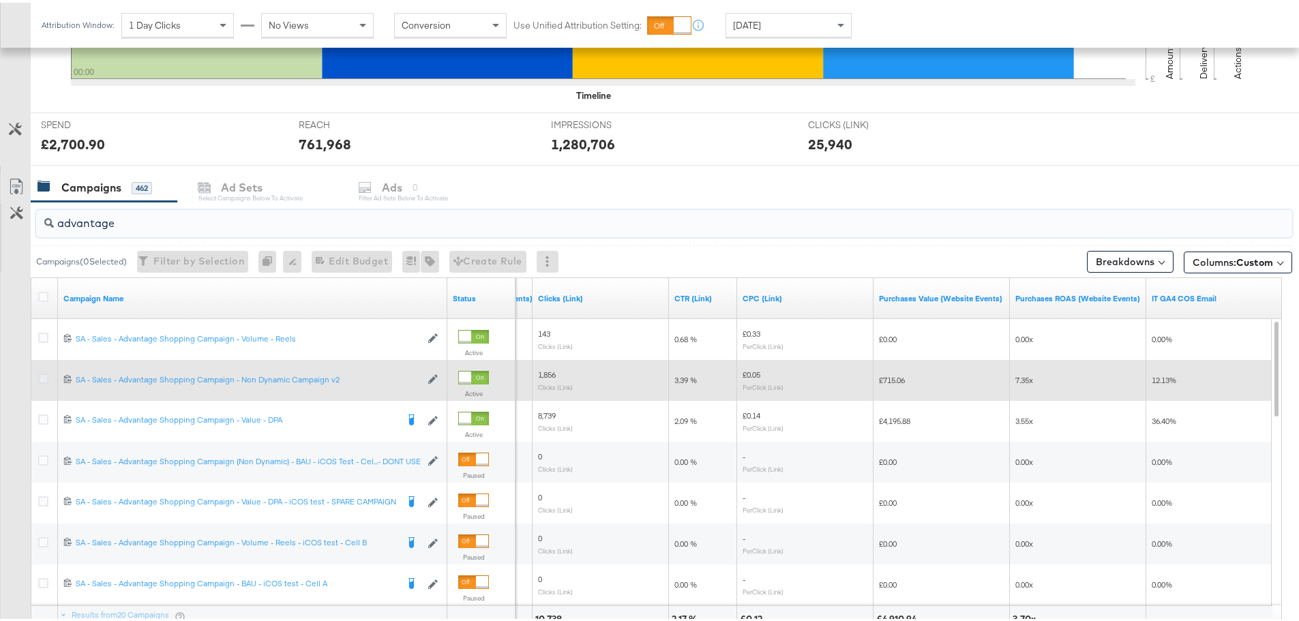
type input "advantage"
click at [40, 376] on icon at bounding box center [43, 376] width 10 height 10
click at [0, 0] on input "checkbox" at bounding box center [0, 0] width 0 height 0
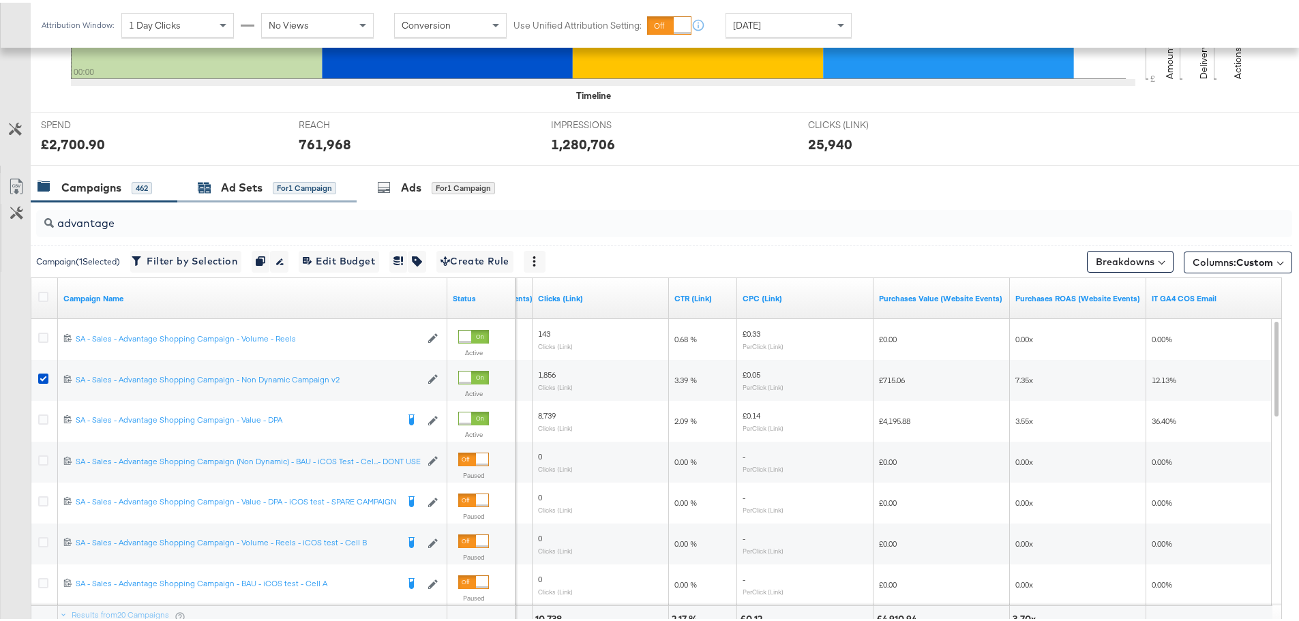
click at [230, 180] on div "Ad Sets" at bounding box center [242, 185] width 42 height 16
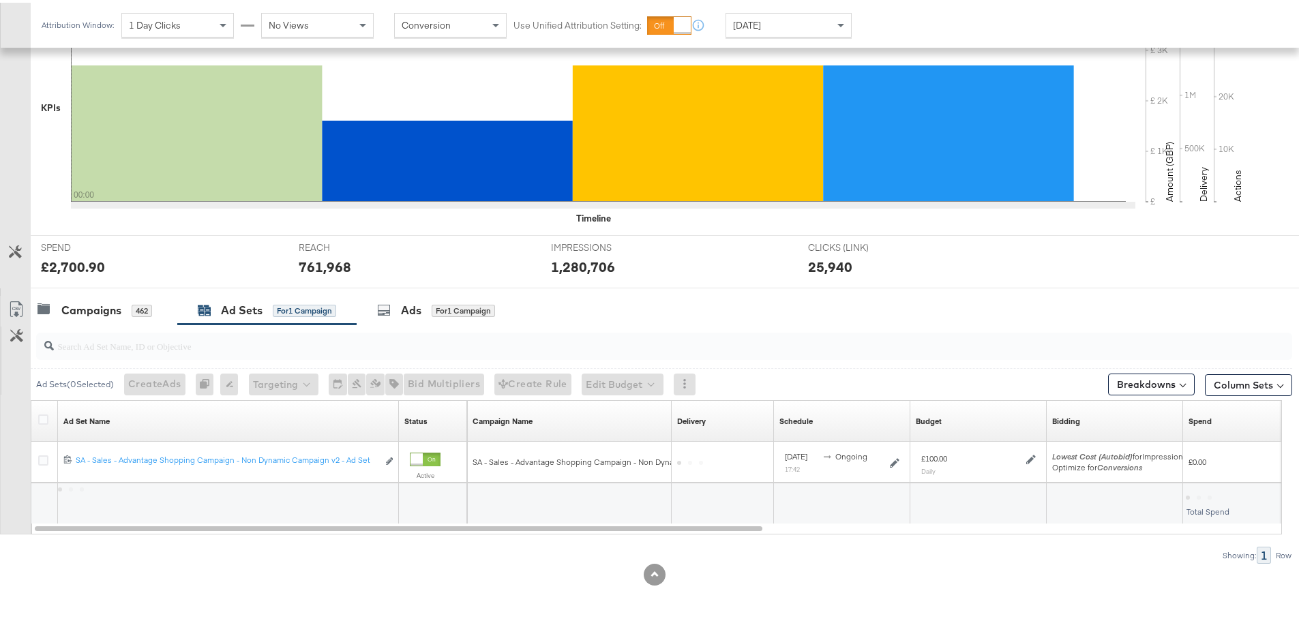
scroll to position [331, 0]
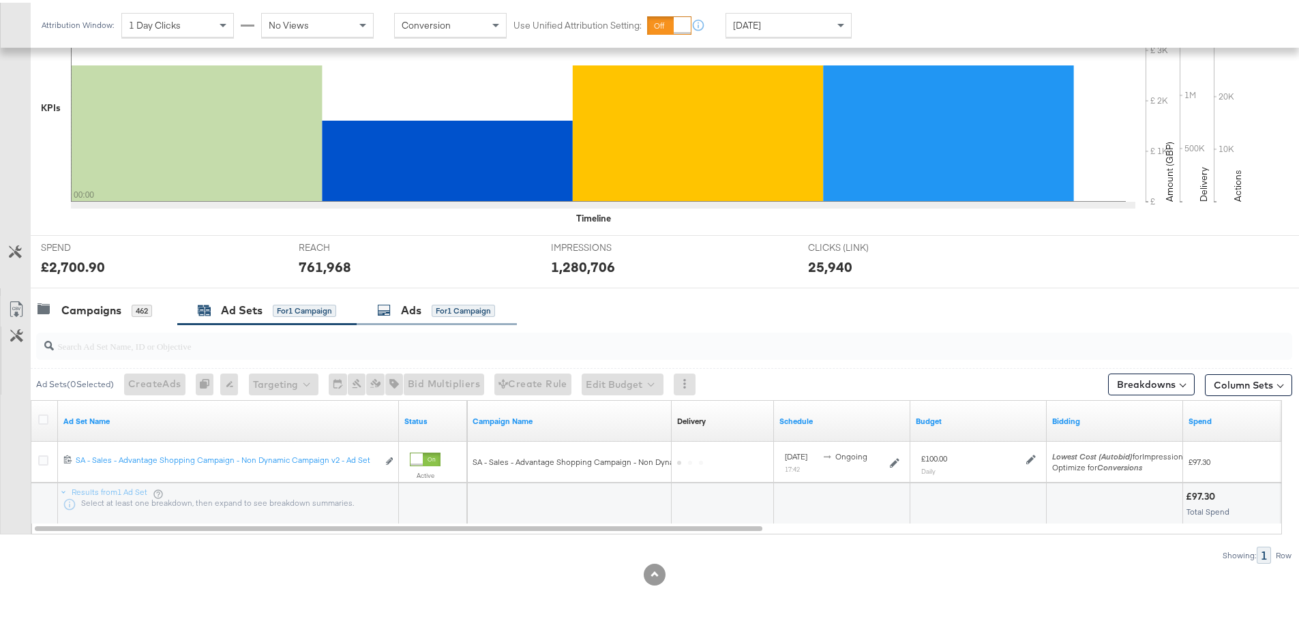
click at [421, 302] on div "Ads" at bounding box center [411, 308] width 20 height 16
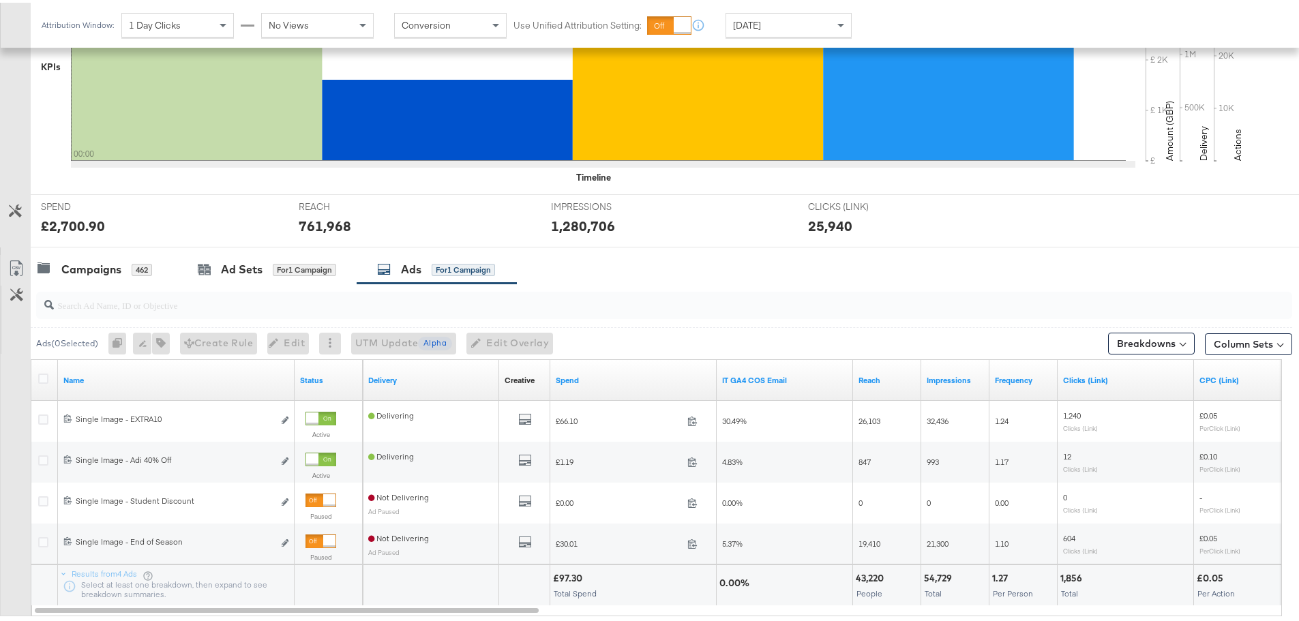
scroll to position [454, 0]
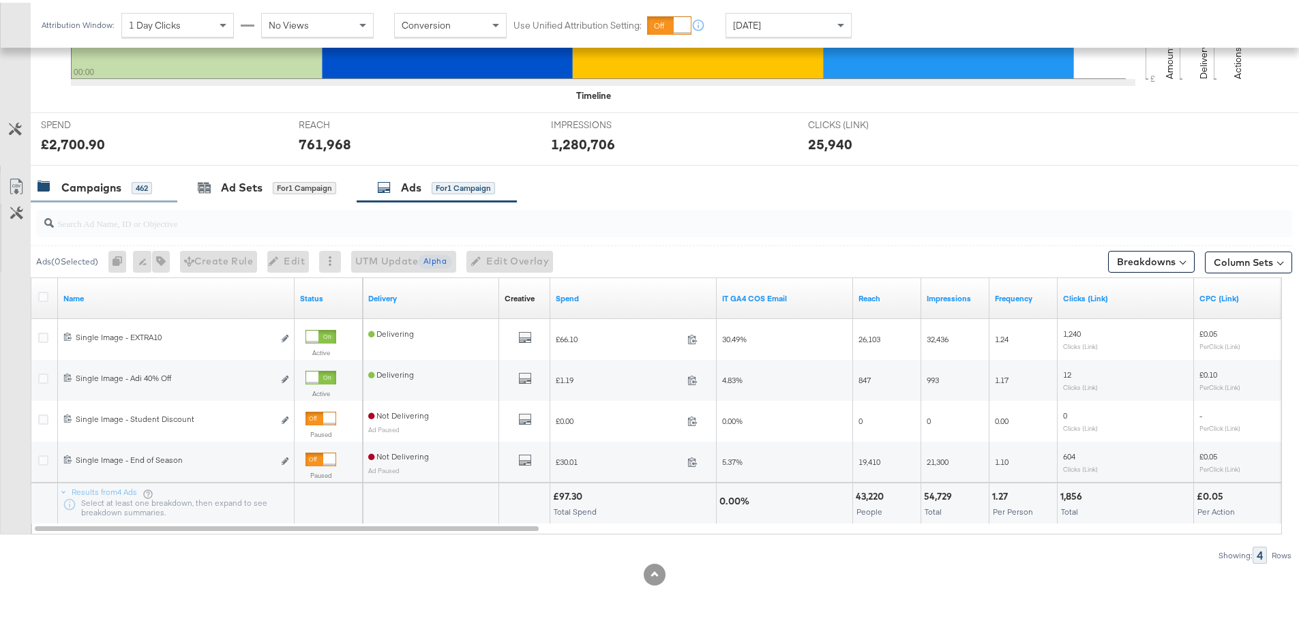
click at [91, 198] on div "Campaigns 462" at bounding box center [104, 184] width 147 height 29
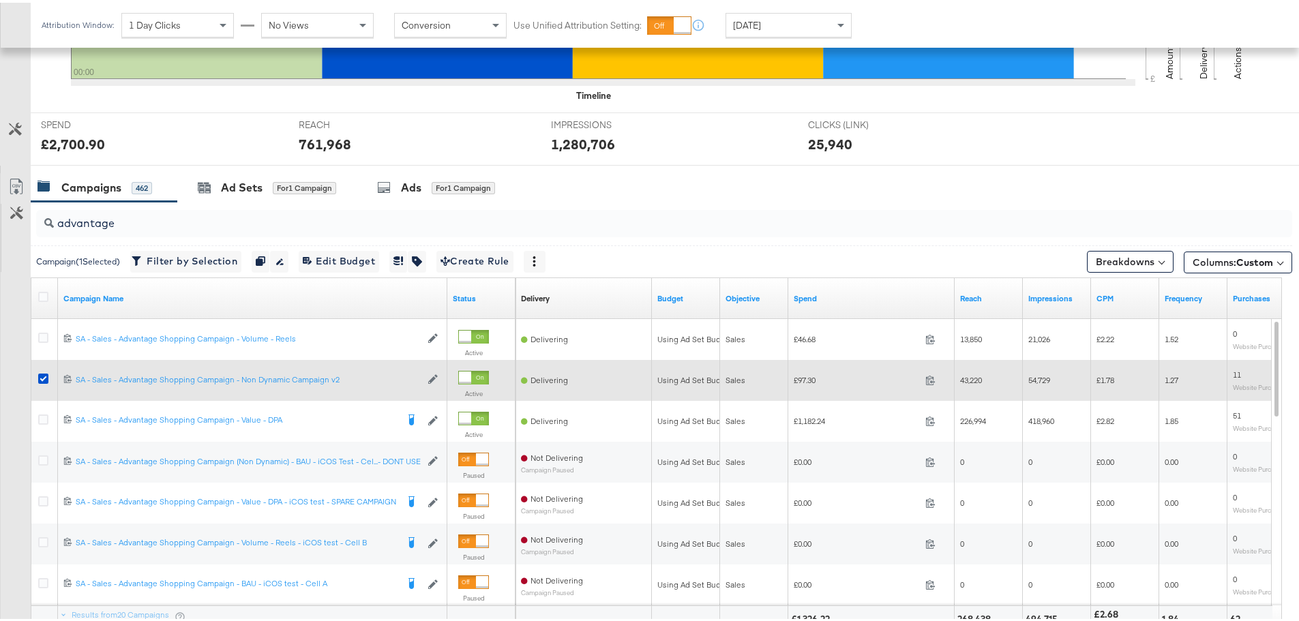
click at [36, 375] on div at bounding box center [45, 377] width 25 height 25
click at [42, 376] on icon at bounding box center [43, 376] width 10 height 10
click at [0, 0] on input "checkbox" at bounding box center [0, 0] width 0 height 0
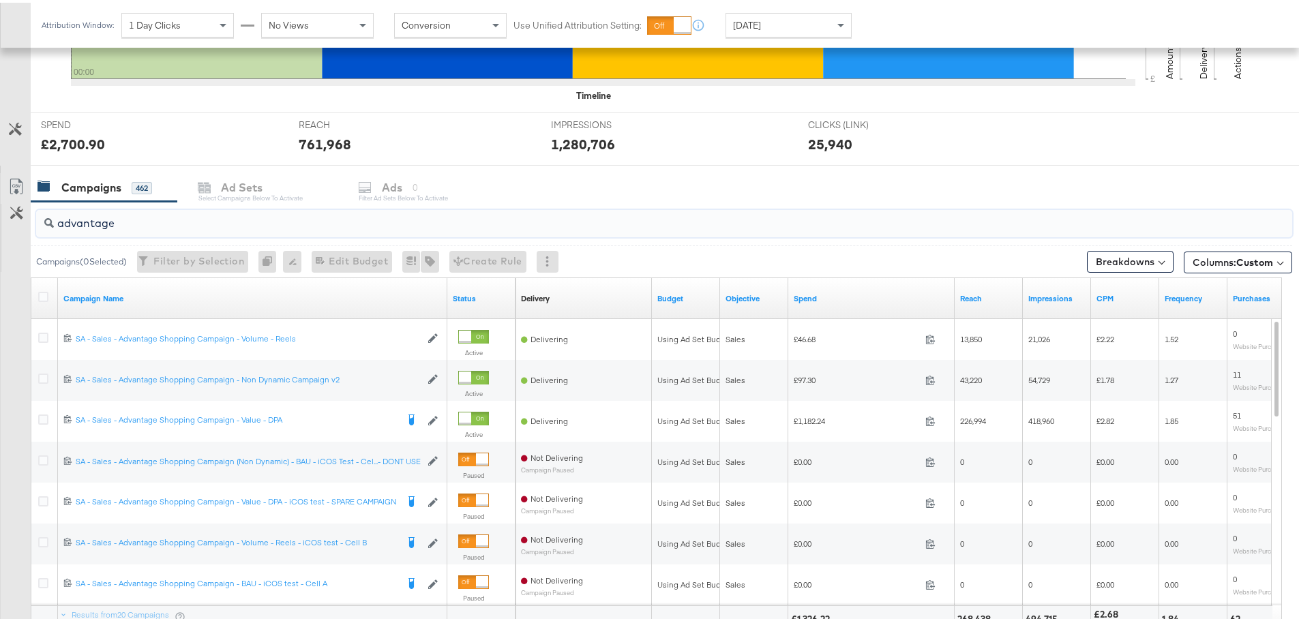
drag, startPoint x: 108, startPoint y: 226, endPoint x: -31, endPoint y: 221, distance: 139.2
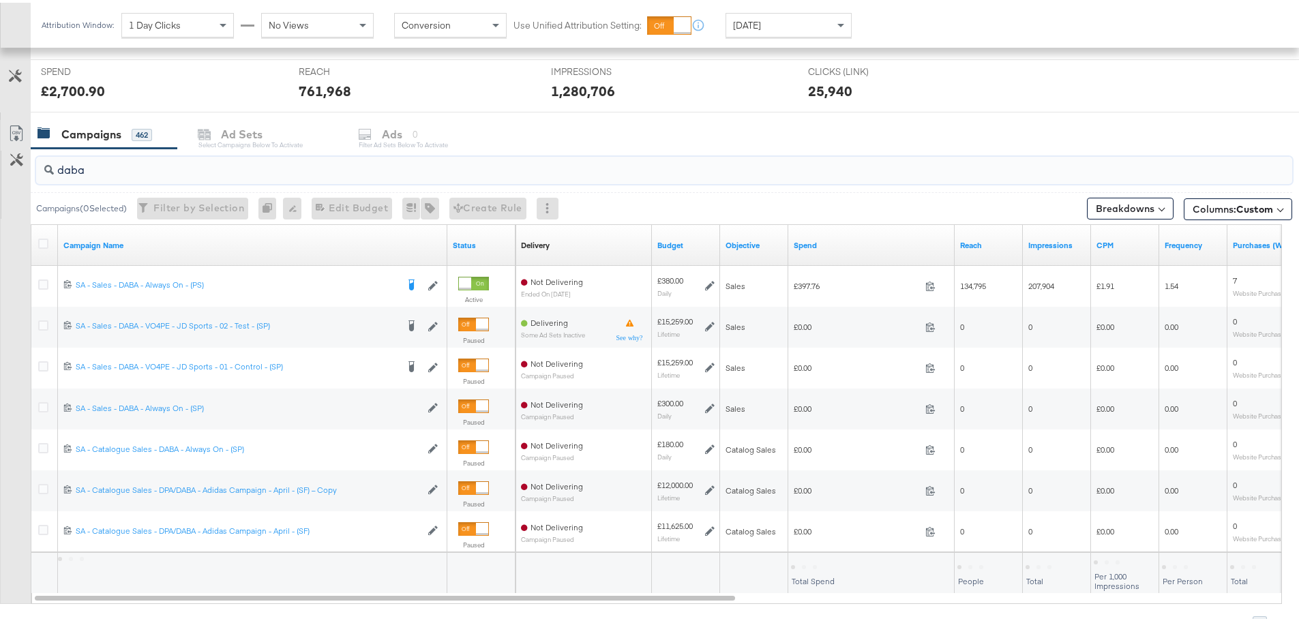
scroll to position [577, 0]
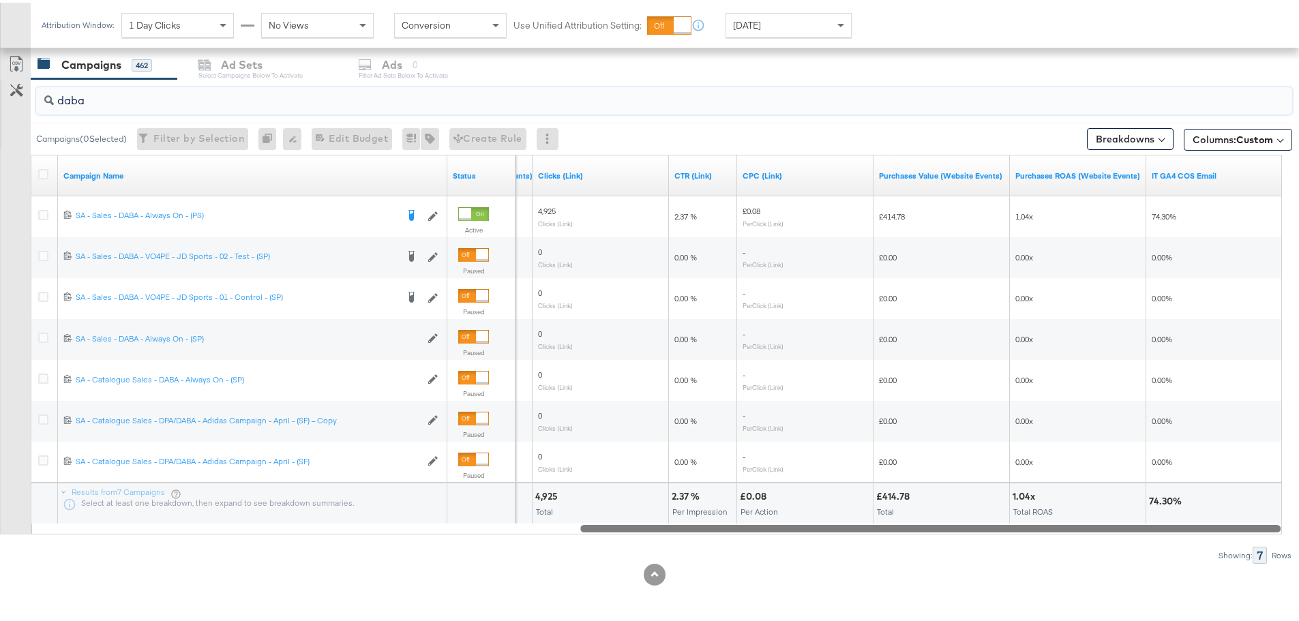
drag, startPoint x: 543, startPoint y: 525, endPoint x: 1237, endPoint y: 529, distance: 693.3
click at [1237, 529] on div at bounding box center [930, 525] width 700 height 12
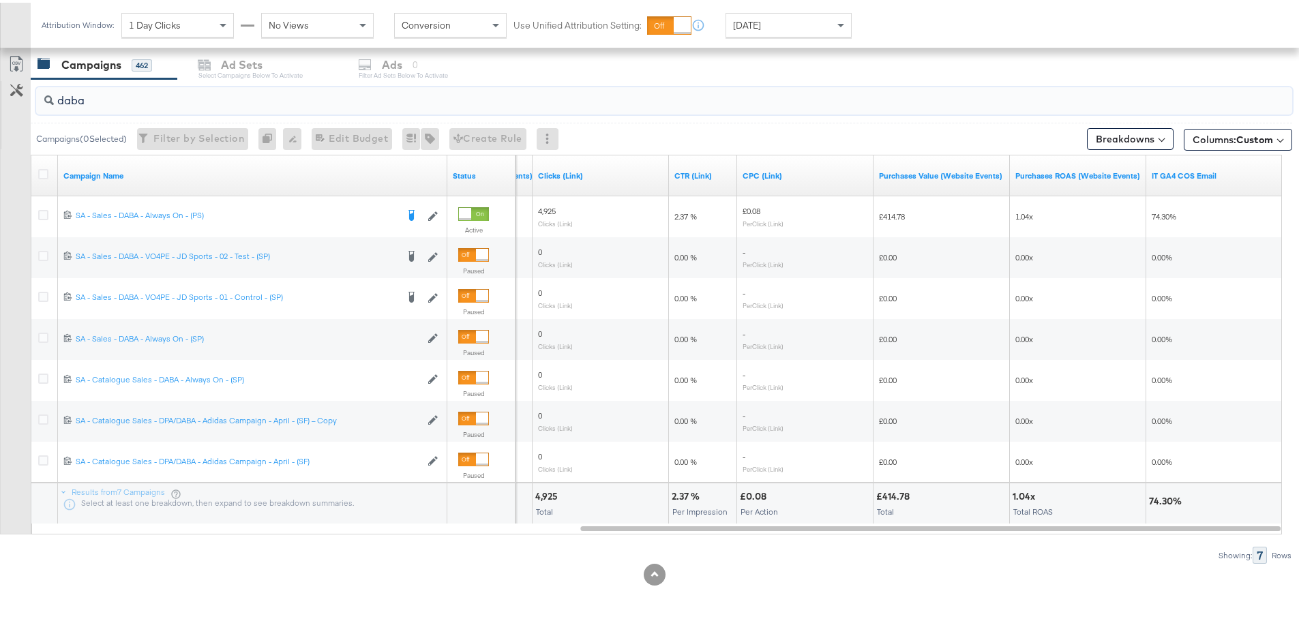
drag, startPoint x: 105, startPoint y: 97, endPoint x: -190, endPoint y: 95, distance: 295.2
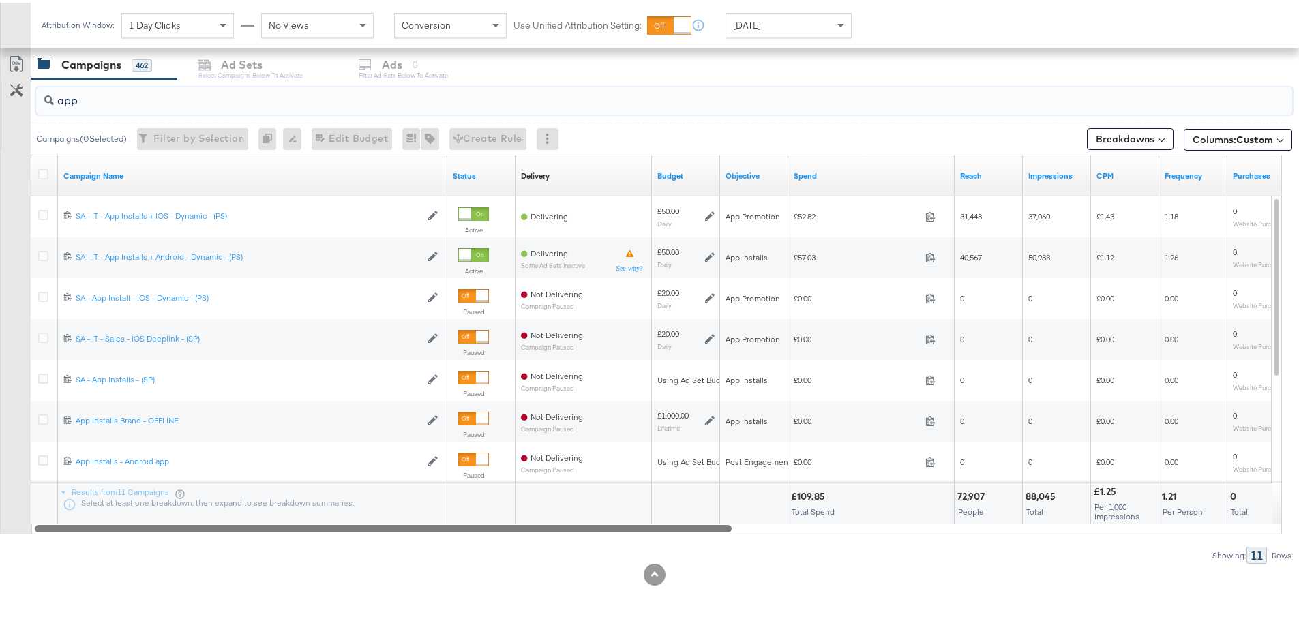
drag, startPoint x: 791, startPoint y: 528, endPoint x: 243, endPoint y: 546, distance: 549.1
click at [243, 546] on div "app Campaigns ( 0 Selected) Filter by Selection Filter 0 campaigns 0 Rename 0 c…" at bounding box center [646, 318] width 1292 height 485
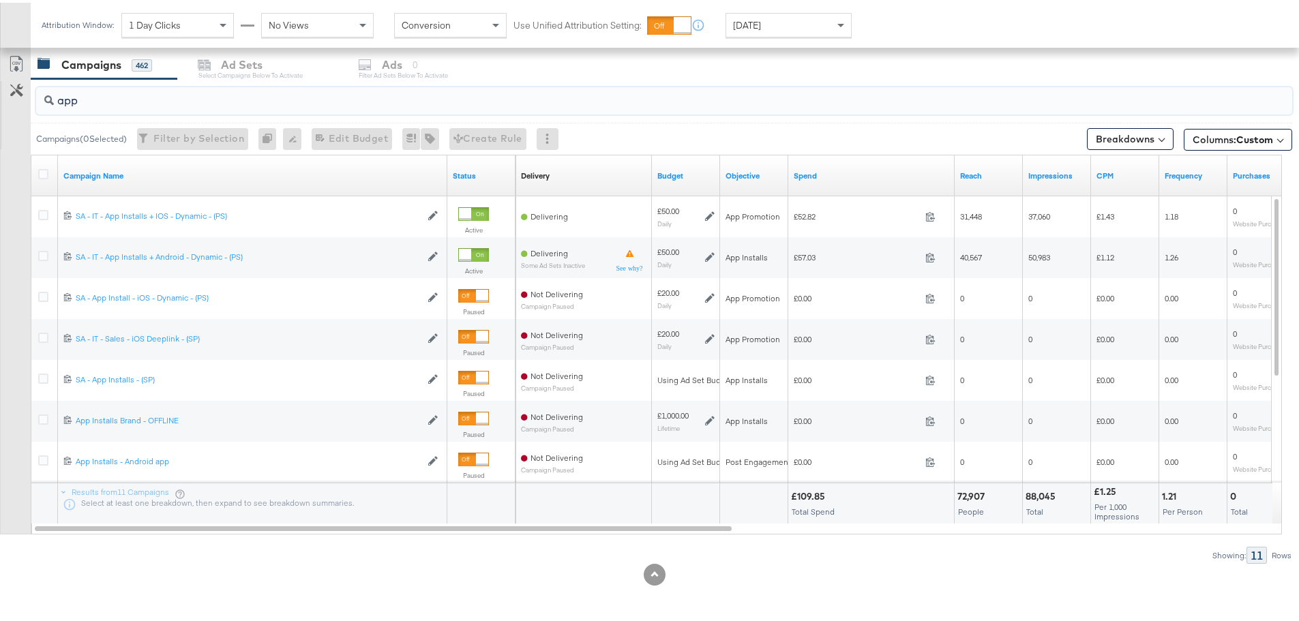
drag, startPoint x: 95, startPoint y: 95, endPoint x: 12, endPoint y: 113, distance: 85.7
click at [12, 113] on div "app Campaigns ( 0 Selected) Filter by Selection Filter 0 campaigns 0 Rename 0 c…" at bounding box center [646, 318] width 1292 height 485
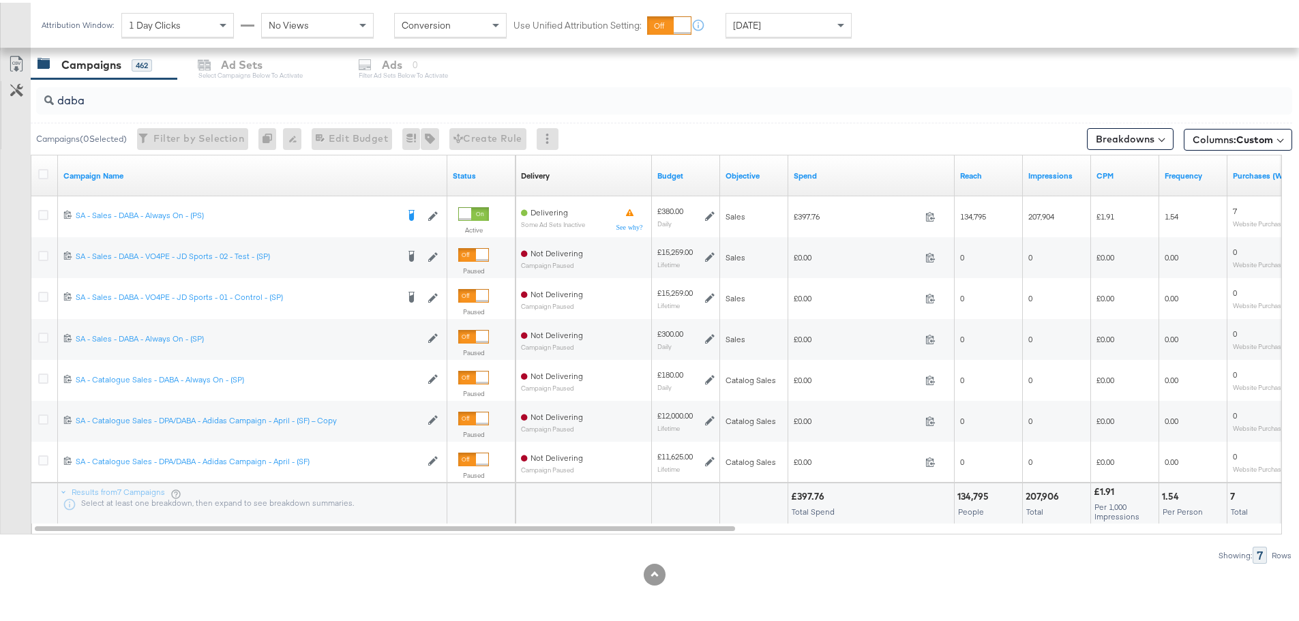
drag, startPoint x: 68, startPoint y: 111, endPoint x: -25, endPoint y: 117, distance: 92.9
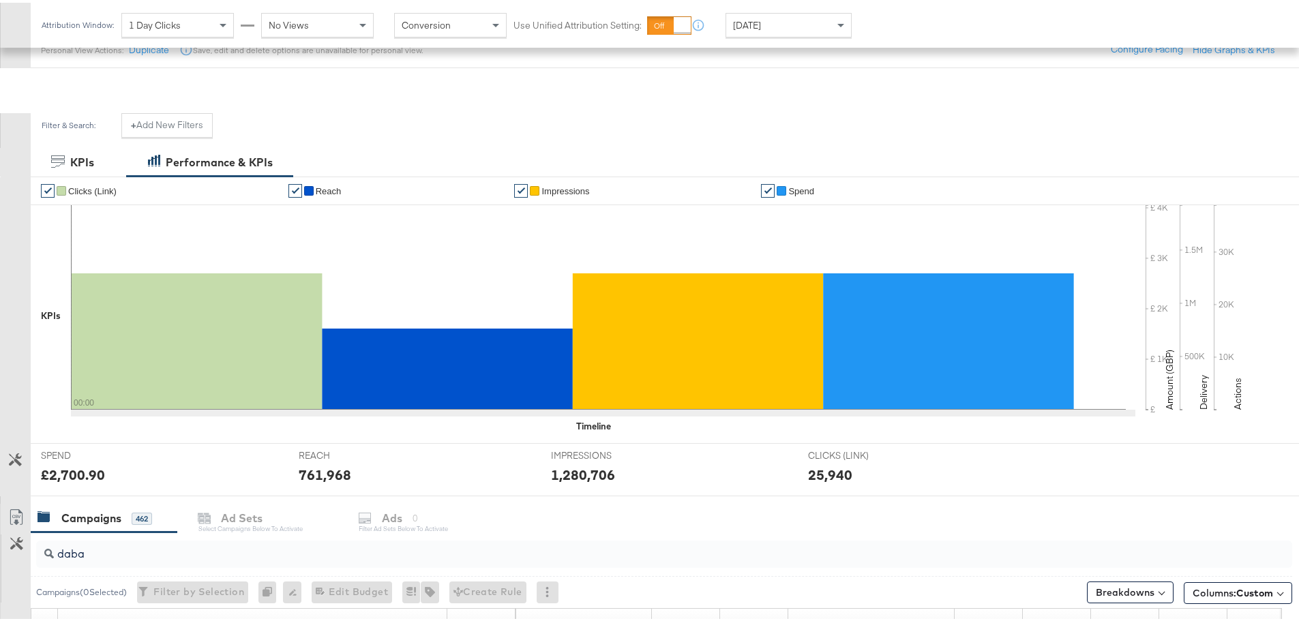
scroll to position [341, 0]
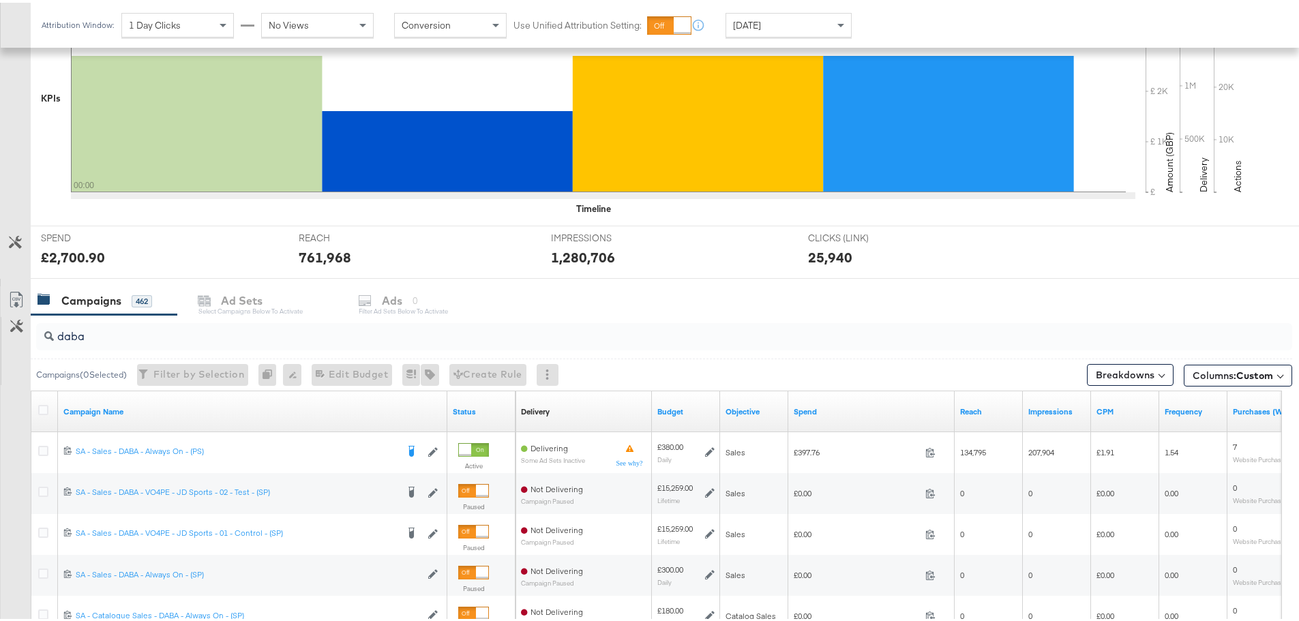
drag, startPoint x: 93, startPoint y: 336, endPoint x: 37, endPoint y: 349, distance: 56.7
click at [37, 349] on div "daba" at bounding box center [664, 334] width 1256 height 33
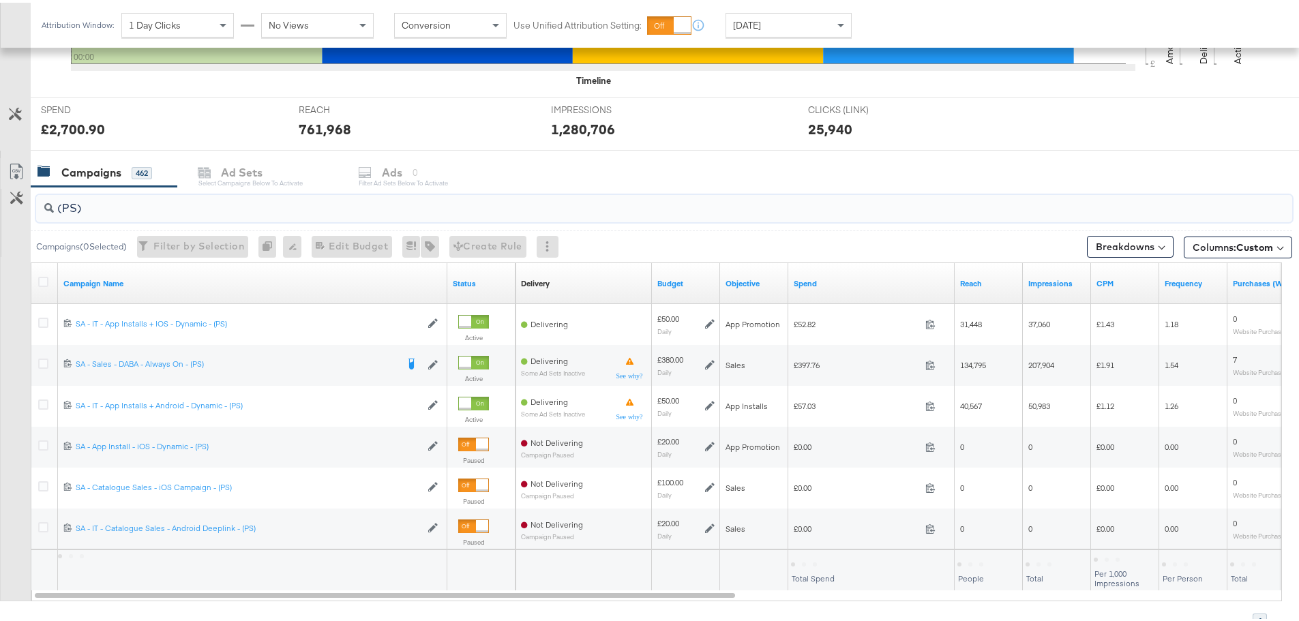
scroll to position [477, 0]
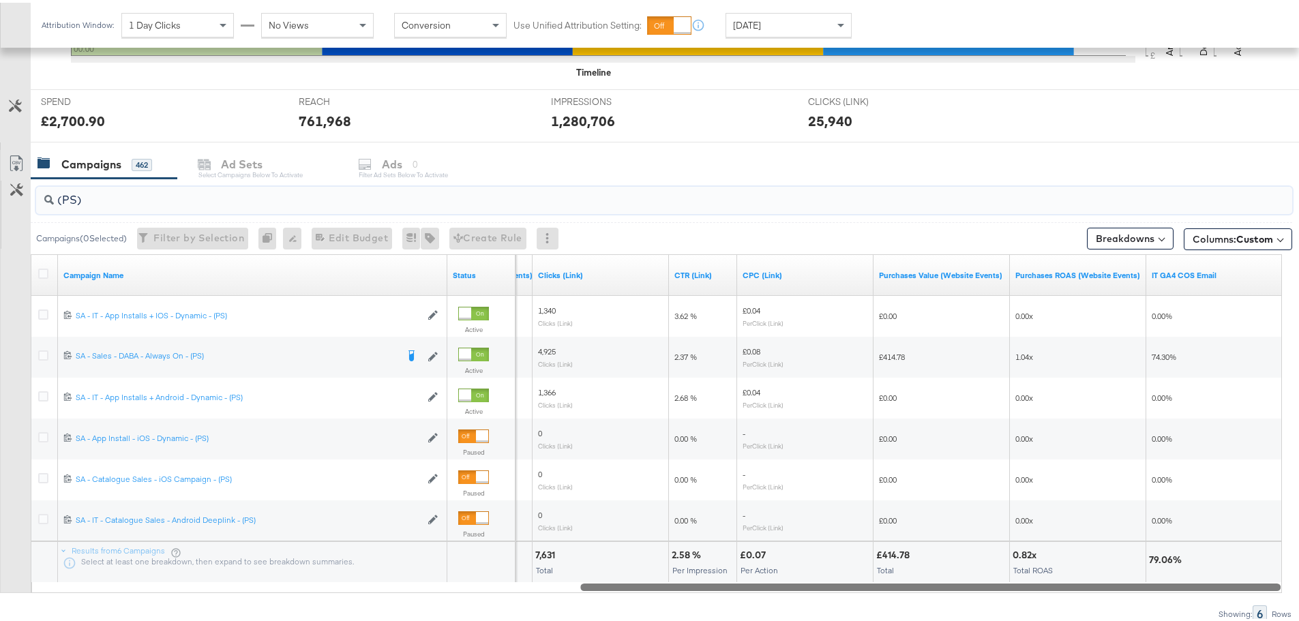
drag, startPoint x: 505, startPoint y: 582, endPoint x: 1232, endPoint y: 597, distance: 726.9
click at [1232, 597] on div "(PS) Campaigns ( 0 Selected) Filter by Selection Filter 0 campaigns 0 Rename 0 …" at bounding box center [646, 398] width 1292 height 444
drag, startPoint x: 98, startPoint y: 200, endPoint x: -2, endPoint y: 205, distance: 100.4
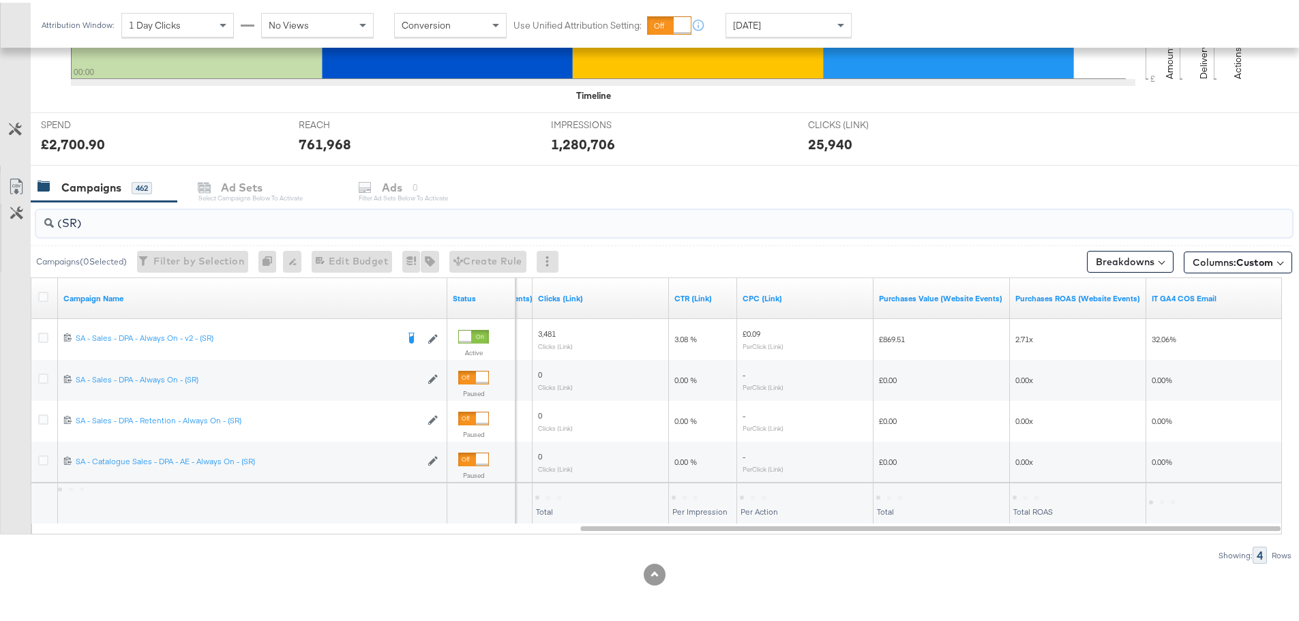
scroll to position [454, 0]
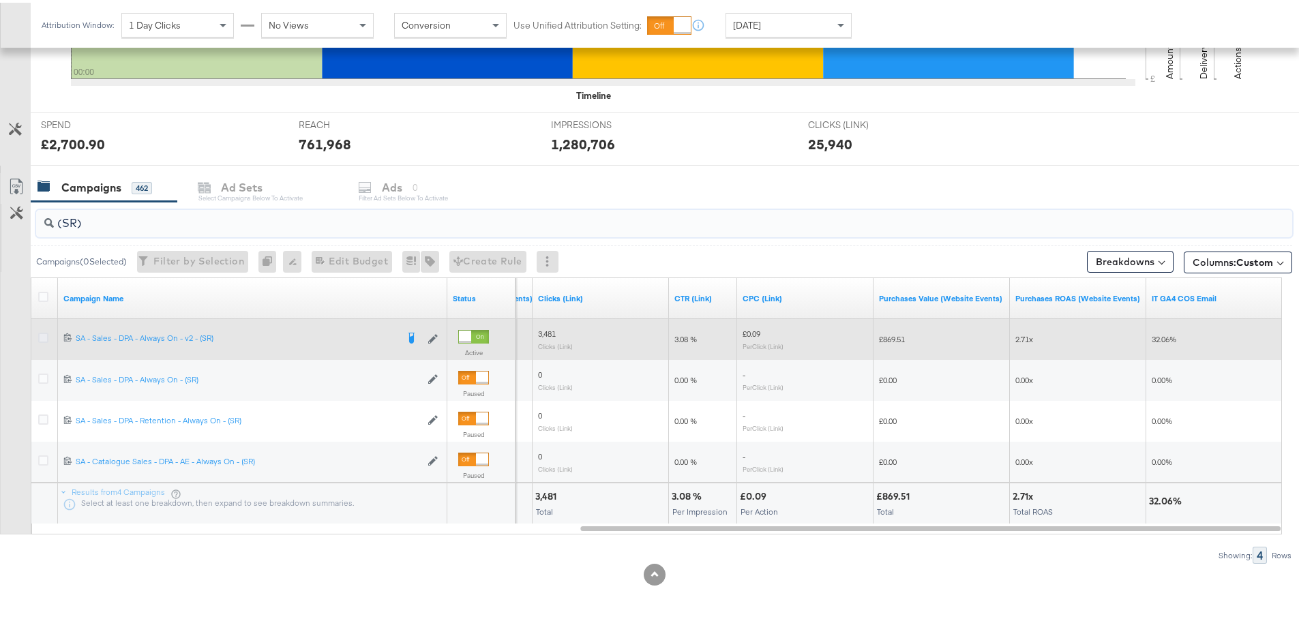
type input "(SR)"
click at [44, 333] on icon at bounding box center [43, 335] width 10 height 10
click at [0, 0] on input "checkbox" at bounding box center [0, 0] width 0 height 0
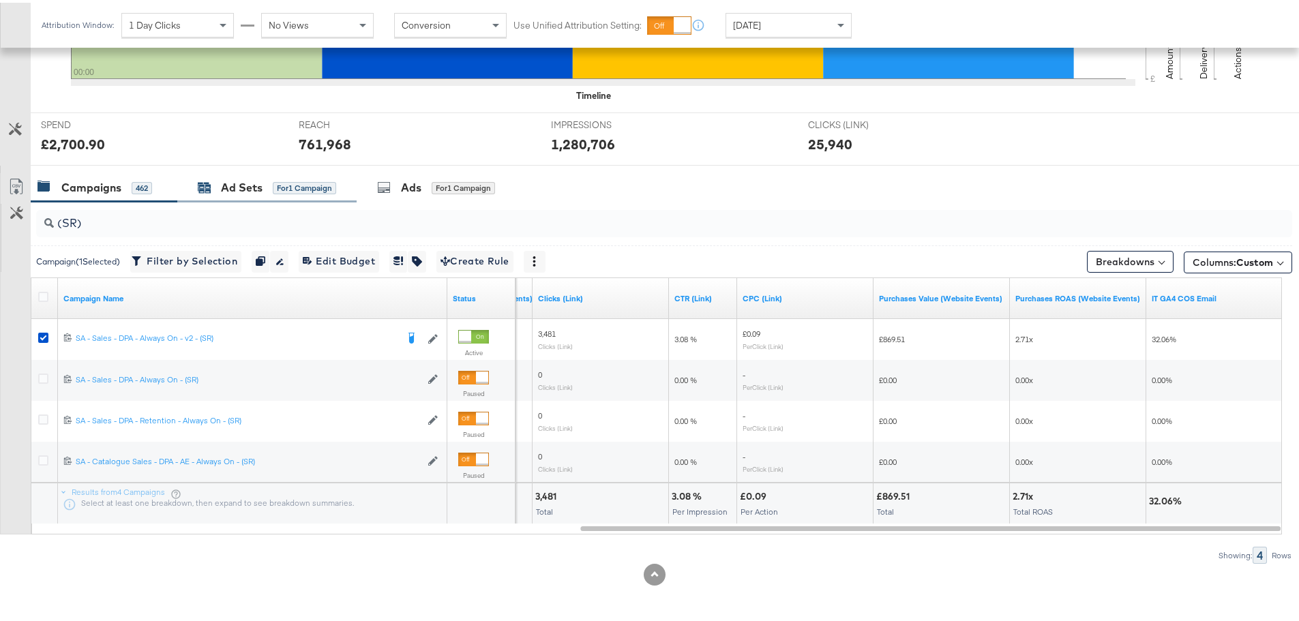
click at [205, 187] on icon at bounding box center [205, 185] width 12 height 9
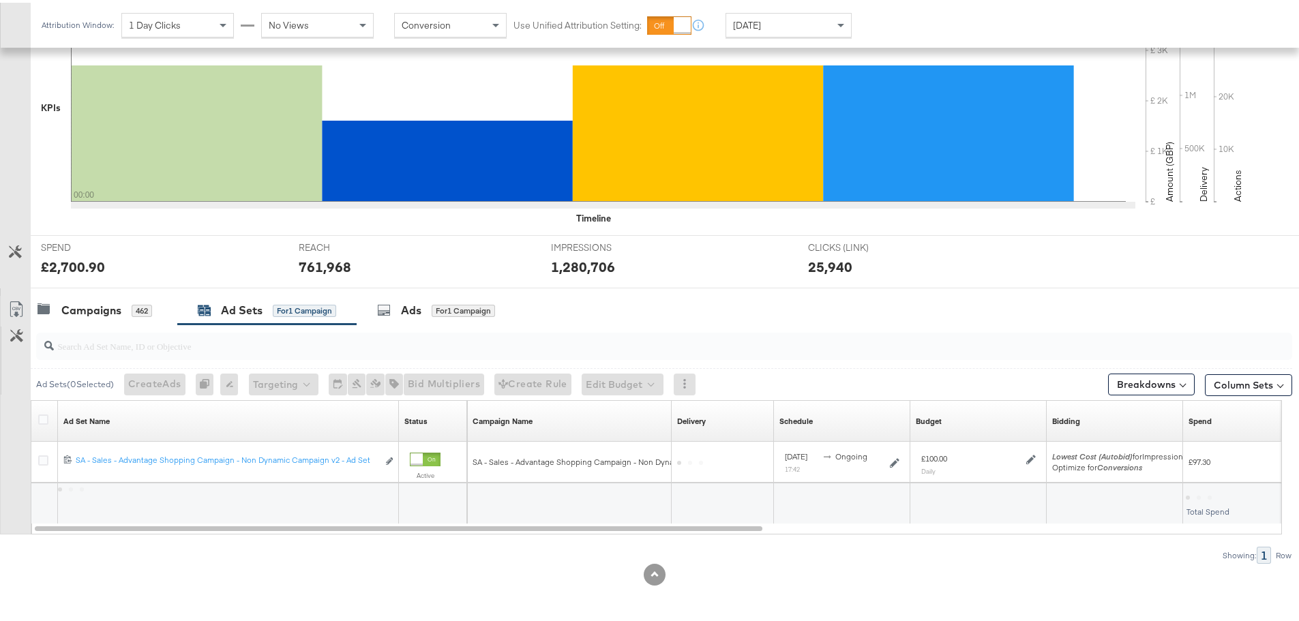
scroll to position [372, 0]
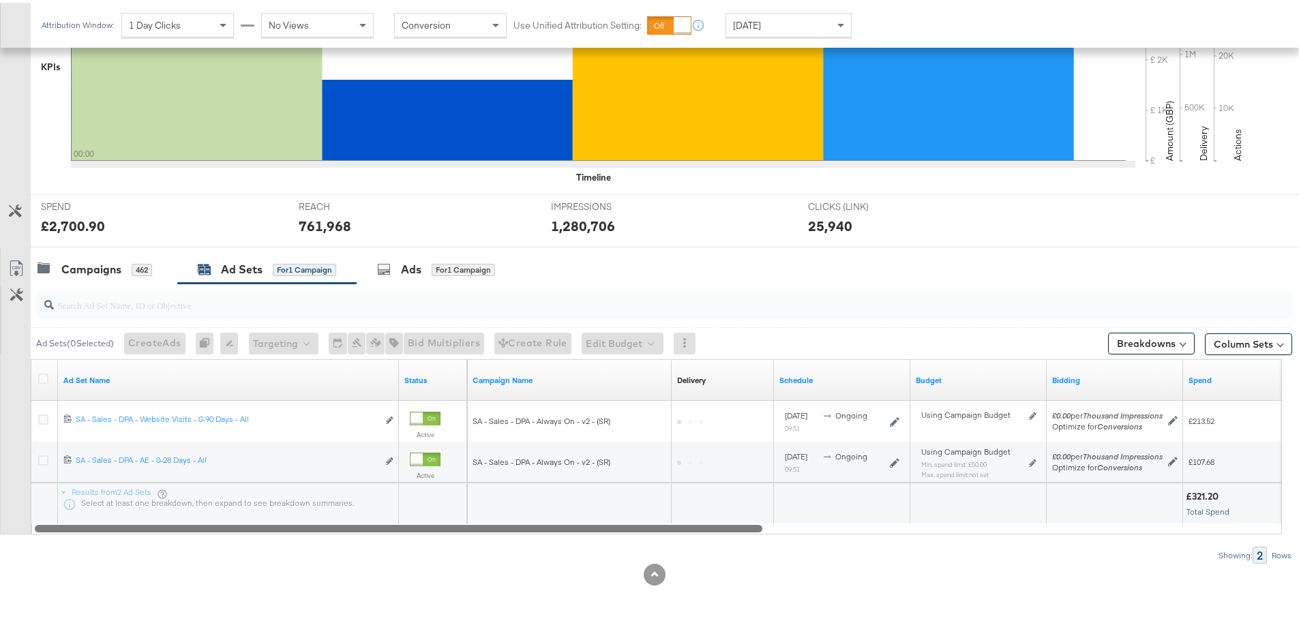
drag, startPoint x: 359, startPoint y: 522, endPoint x: 363, endPoint y: 552, distance: 30.9
click at [363, 552] on div "Ad Sets ( 0 Selected) Create Ads At least one ad set must be selected 0 Rename …" at bounding box center [646, 421] width 1292 height 280
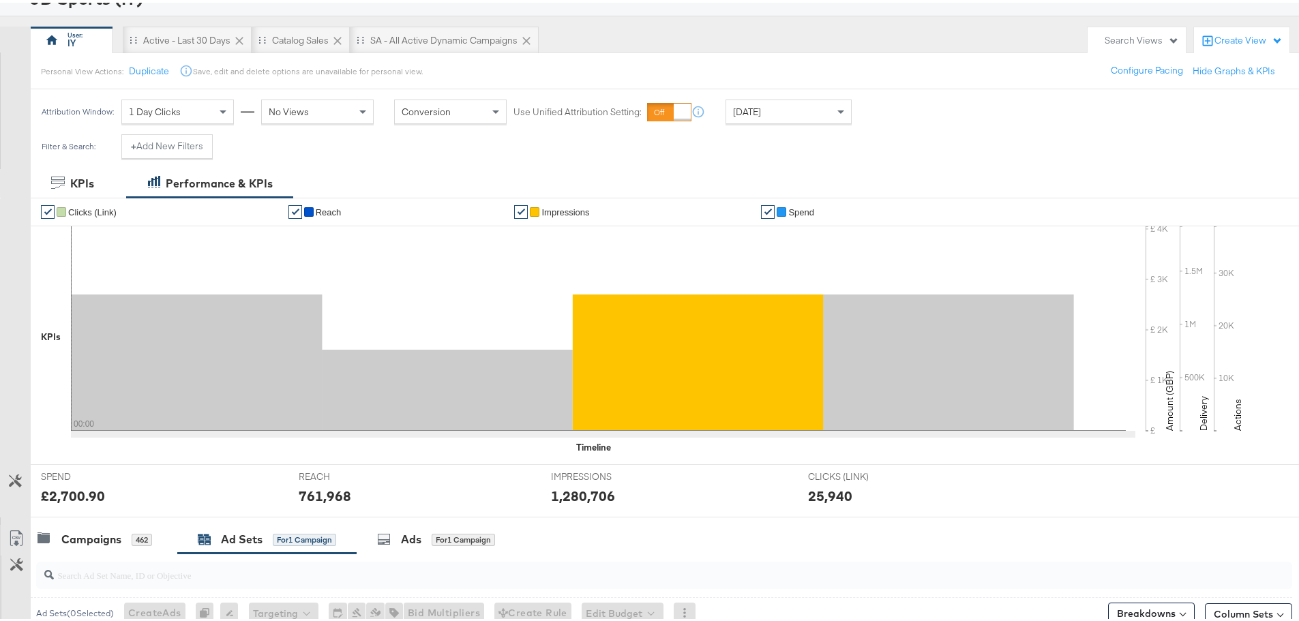
scroll to position [31, 0]
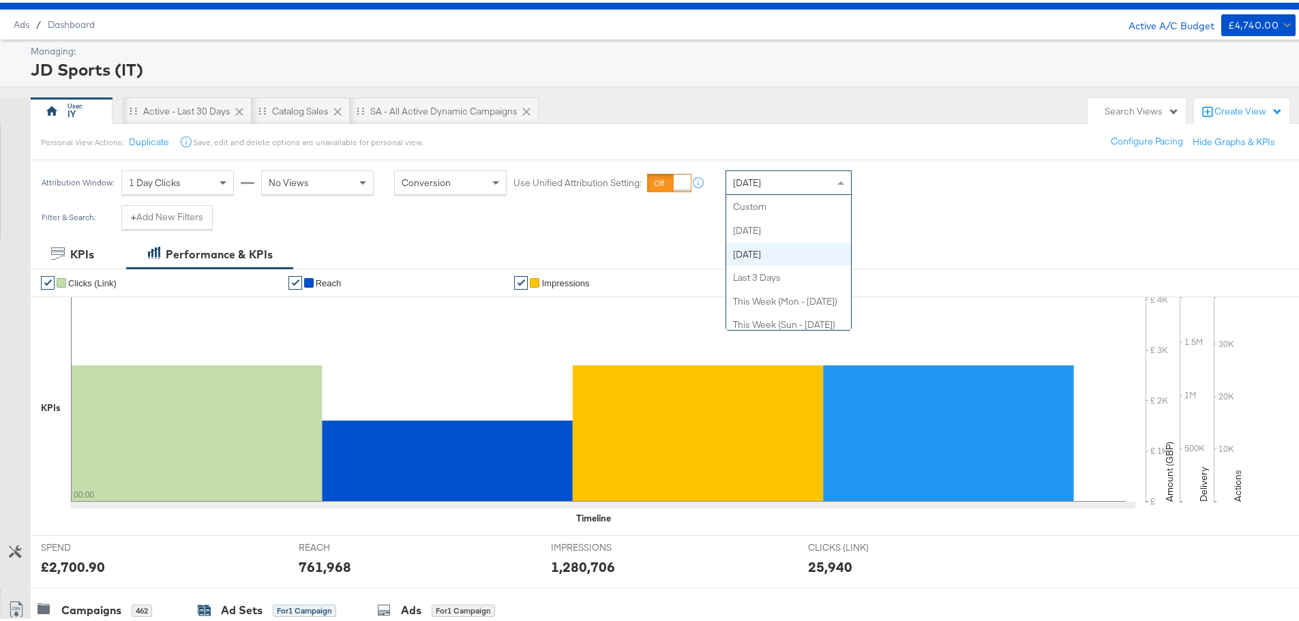
click at [797, 180] on div "[DATE]" at bounding box center [788, 179] width 125 height 23
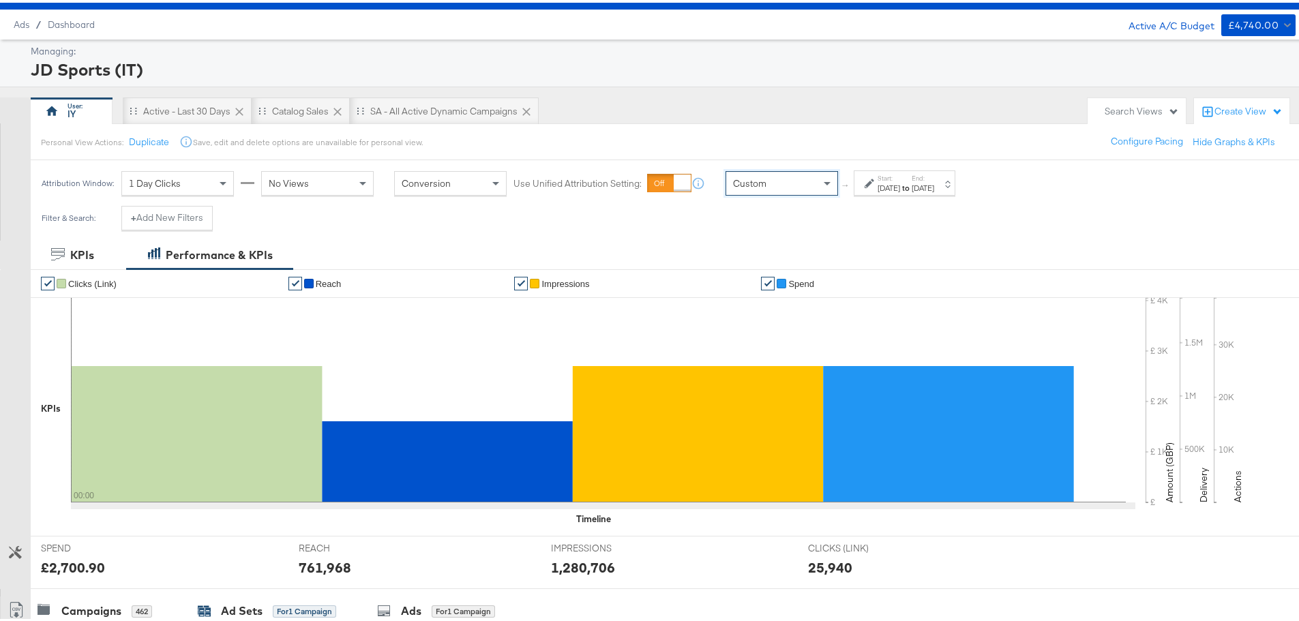
click at [873, 178] on icon at bounding box center [869, 181] width 10 height 10
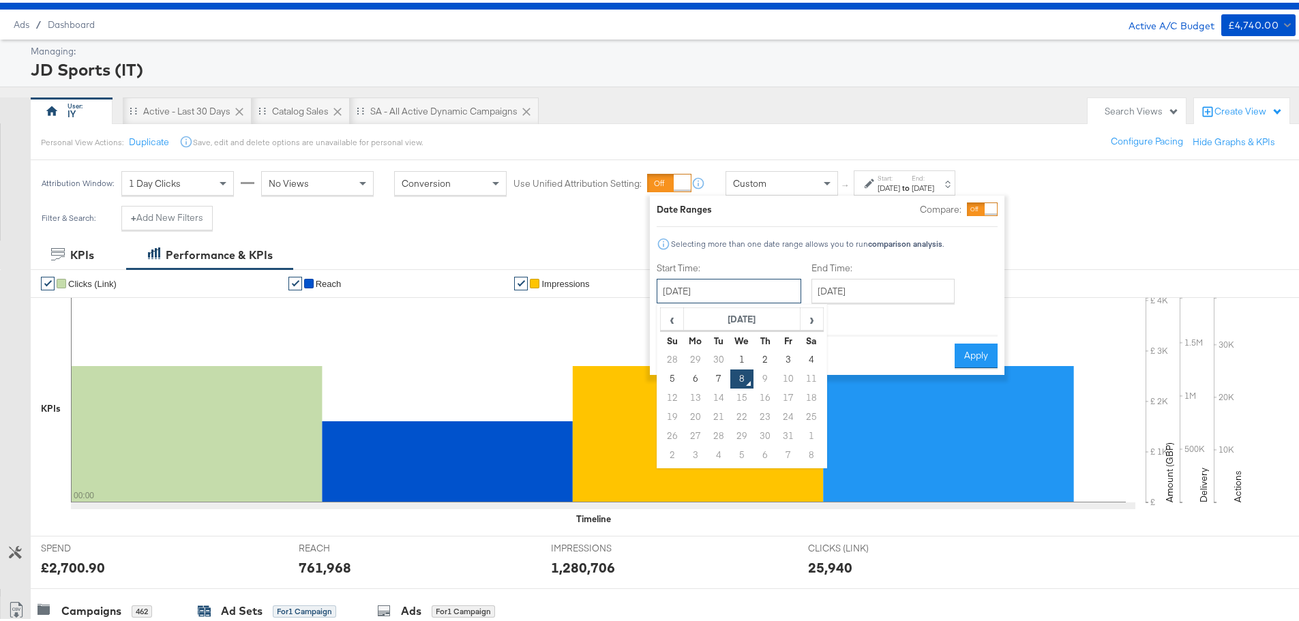
click at [696, 286] on input "[DATE]" at bounding box center [728, 288] width 145 height 25
click at [668, 374] on td "5" at bounding box center [672, 376] width 23 height 19
type input "[DATE]"
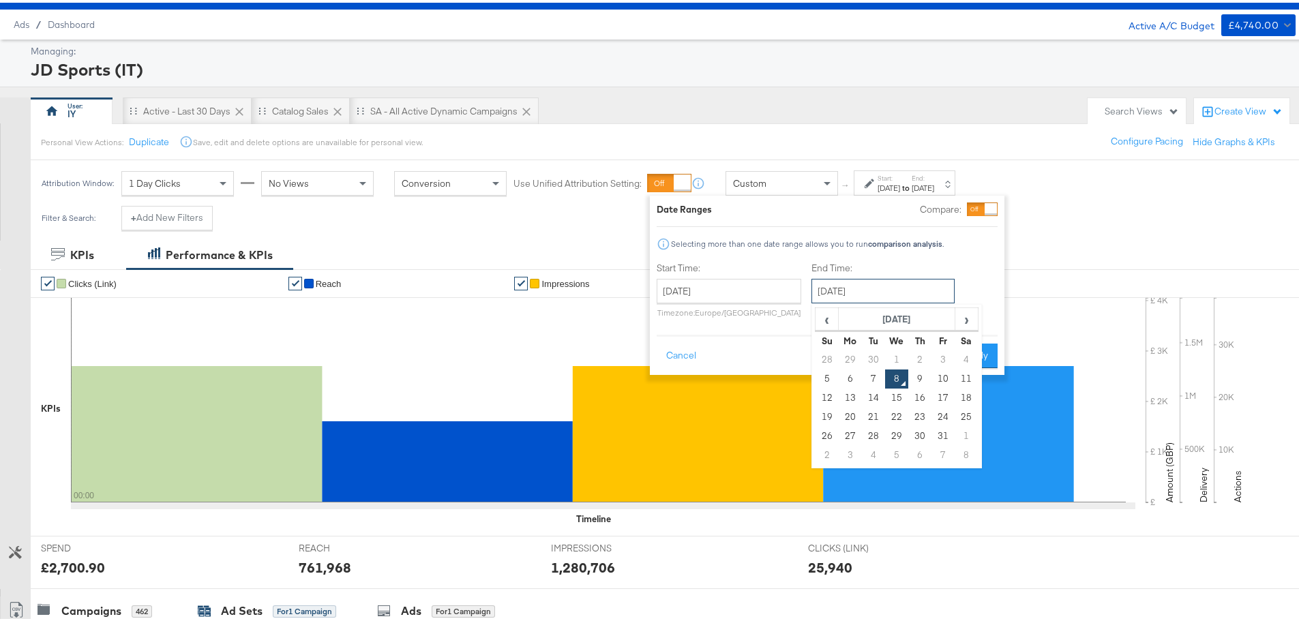
click at [854, 290] on input "[DATE]" at bounding box center [882, 288] width 143 height 25
click at [868, 368] on td "7" at bounding box center [873, 376] width 23 height 19
type input "[DATE]"
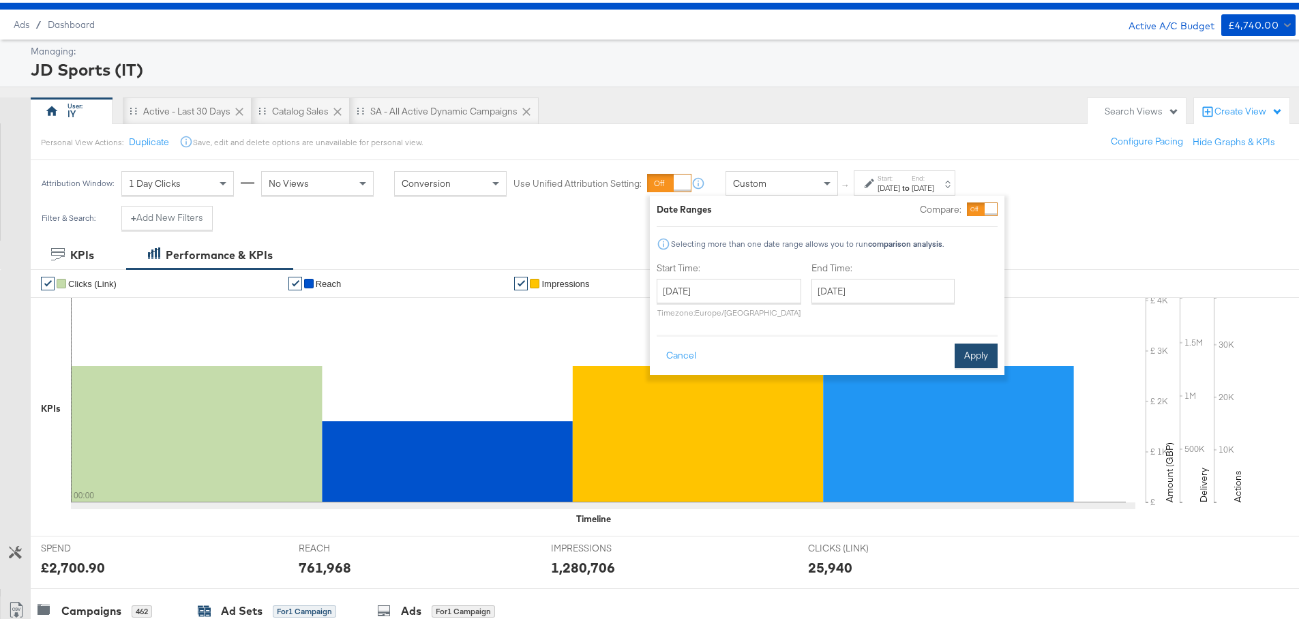
click at [971, 357] on button "Apply" at bounding box center [975, 353] width 43 height 25
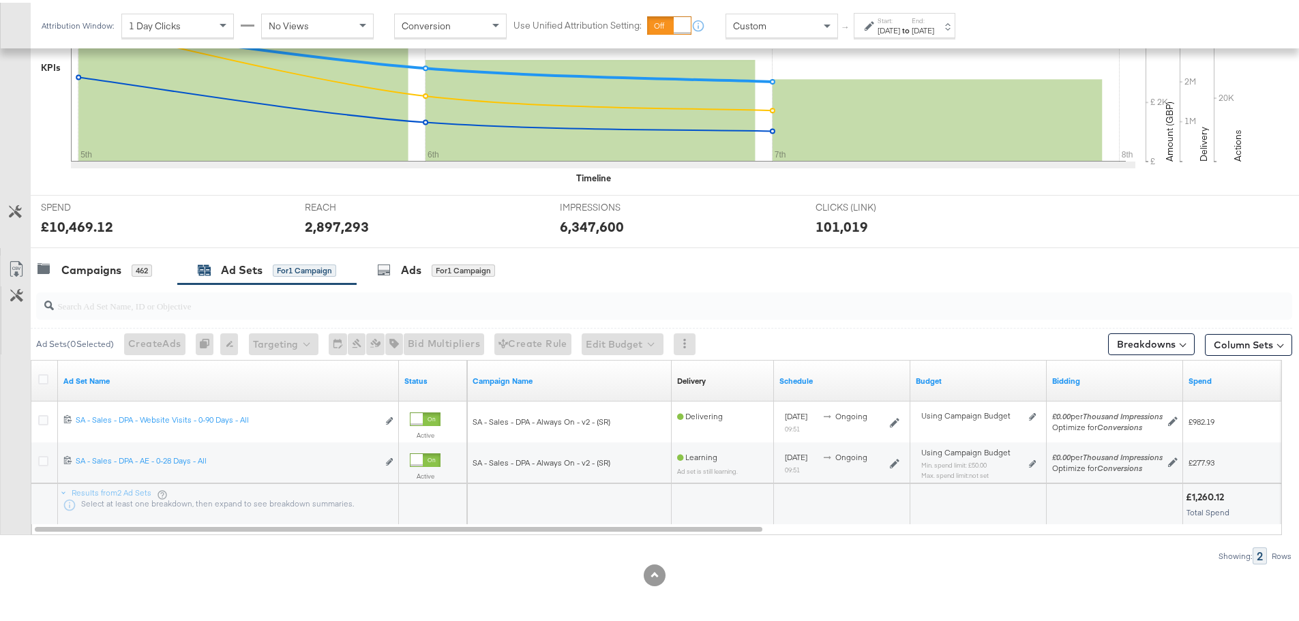
scroll to position [373, 0]
click at [119, 258] on div "Campaigns 462" at bounding box center [104, 266] width 147 height 29
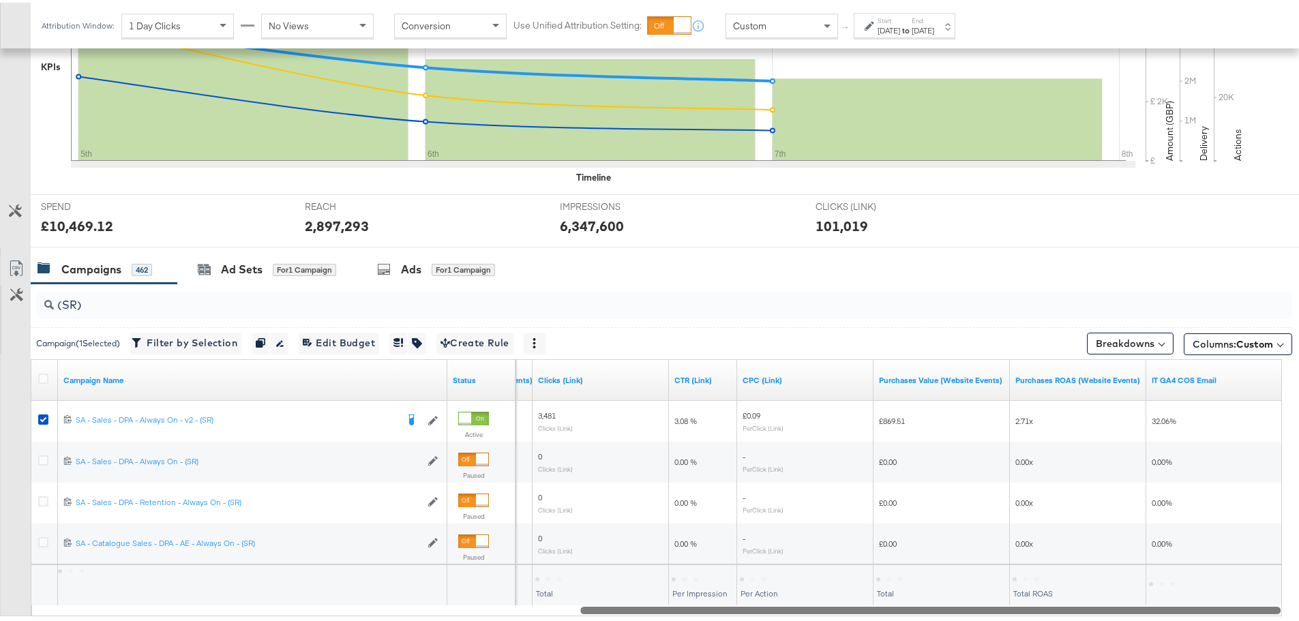
drag, startPoint x: 432, startPoint y: 606, endPoint x: 1044, endPoint y: 618, distance: 612.3
click at [1044, 618] on div "(SR) Campaign ( 1 Selected) Filter by Selection Filter 1 campaign Duplicate 1 c…" at bounding box center [646, 462] width 1292 height 362
